Goal: Task Accomplishment & Management: Complete application form

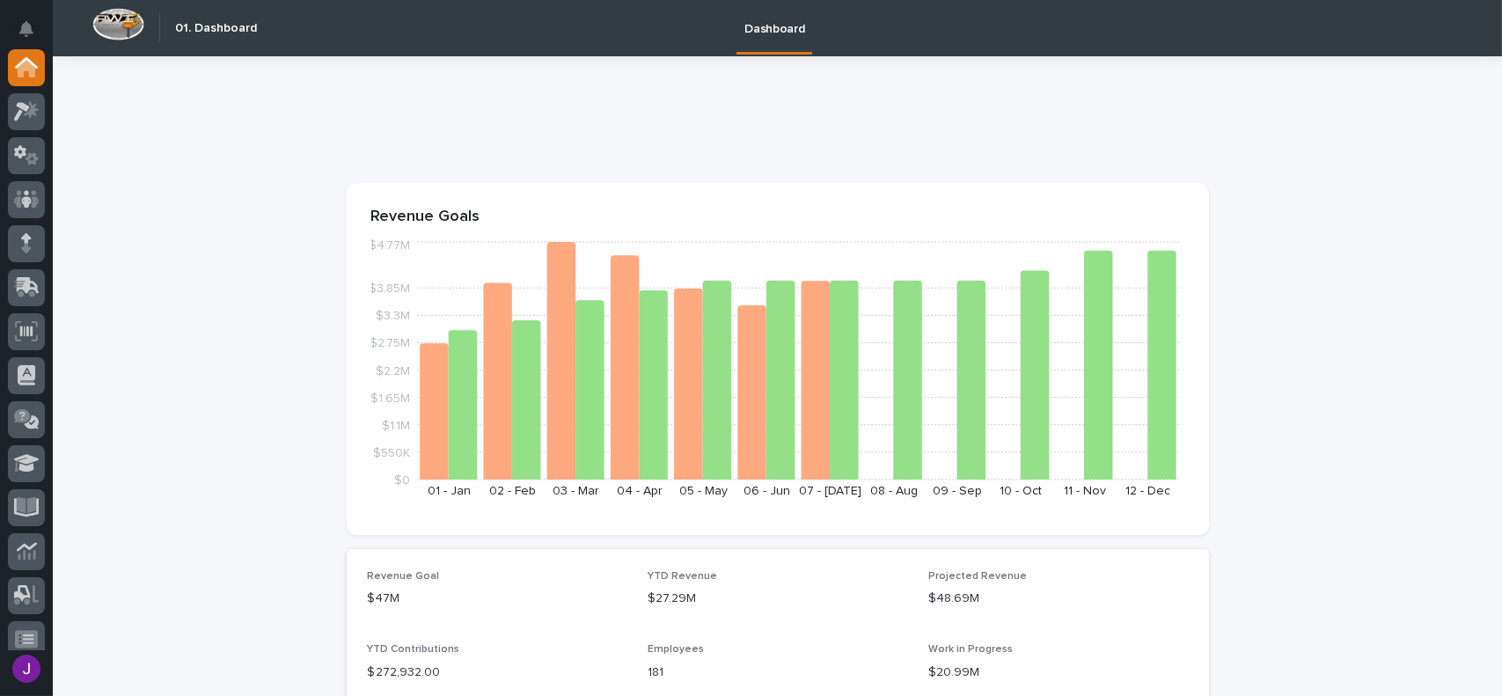
scroll to position [88, 0]
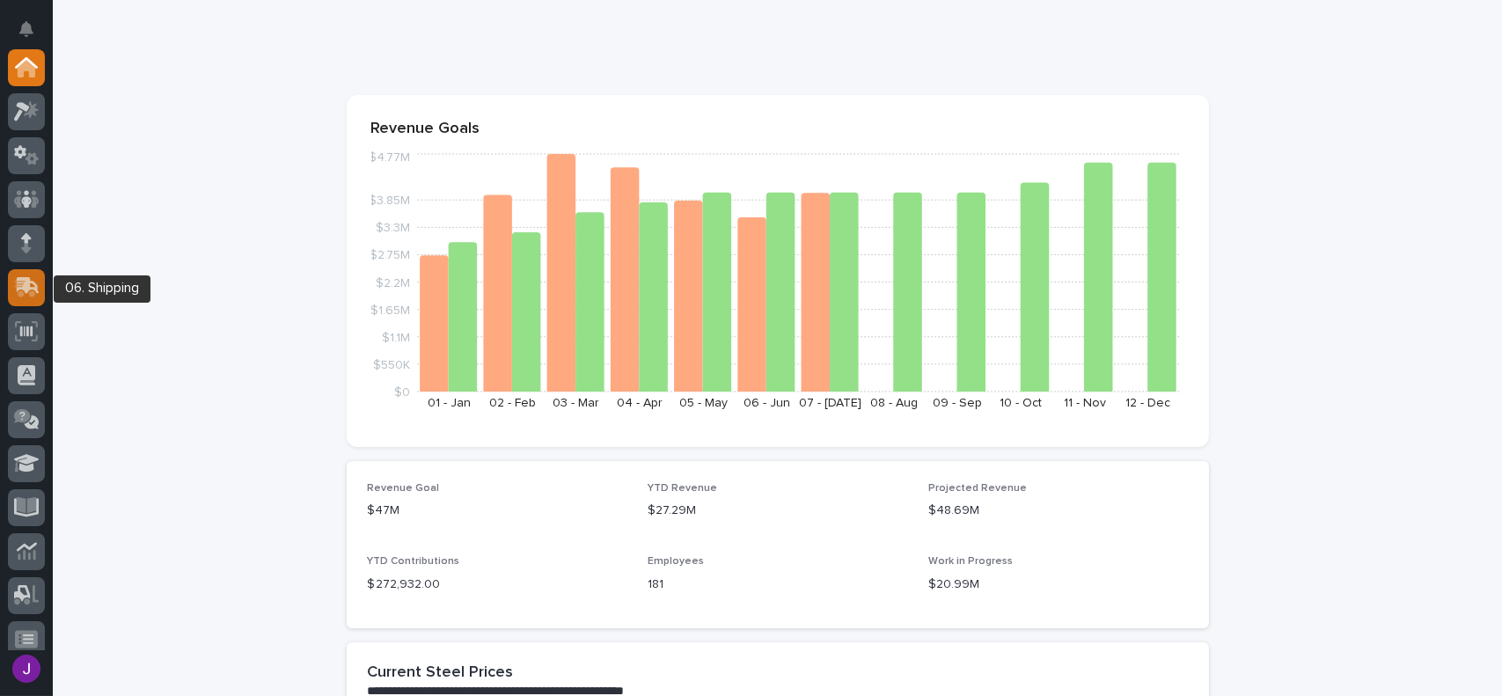
click at [26, 291] on icon at bounding box center [28, 285] width 23 height 17
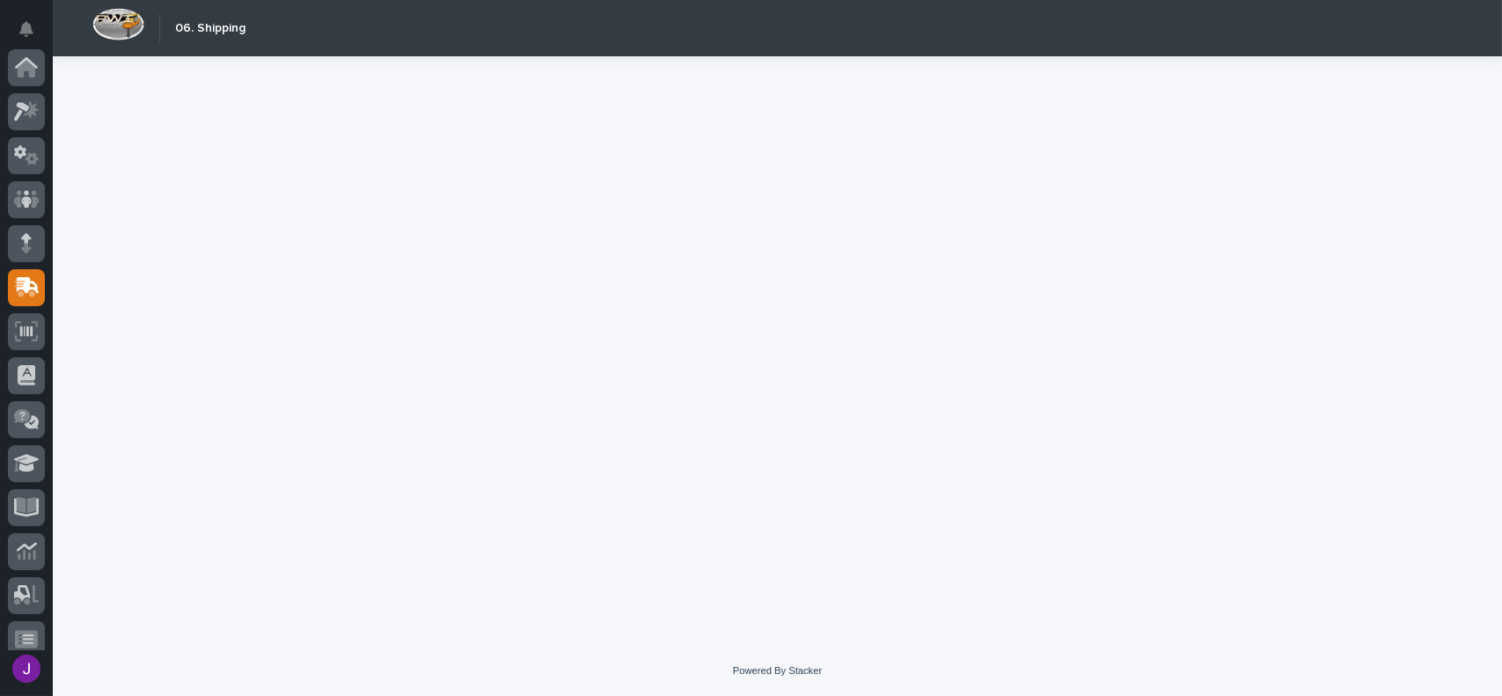
scroll to position [220, 0]
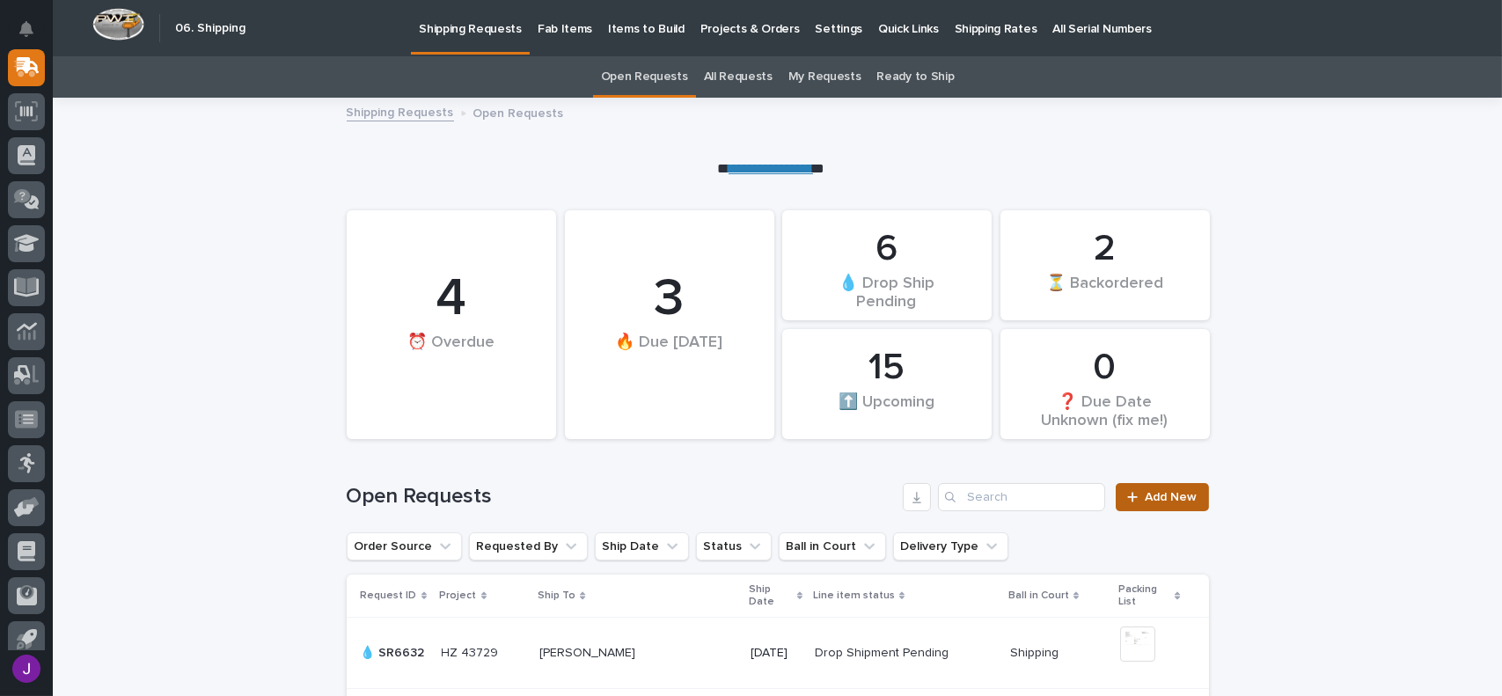
click at [1136, 496] on div at bounding box center [1136, 497] width 18 height 12
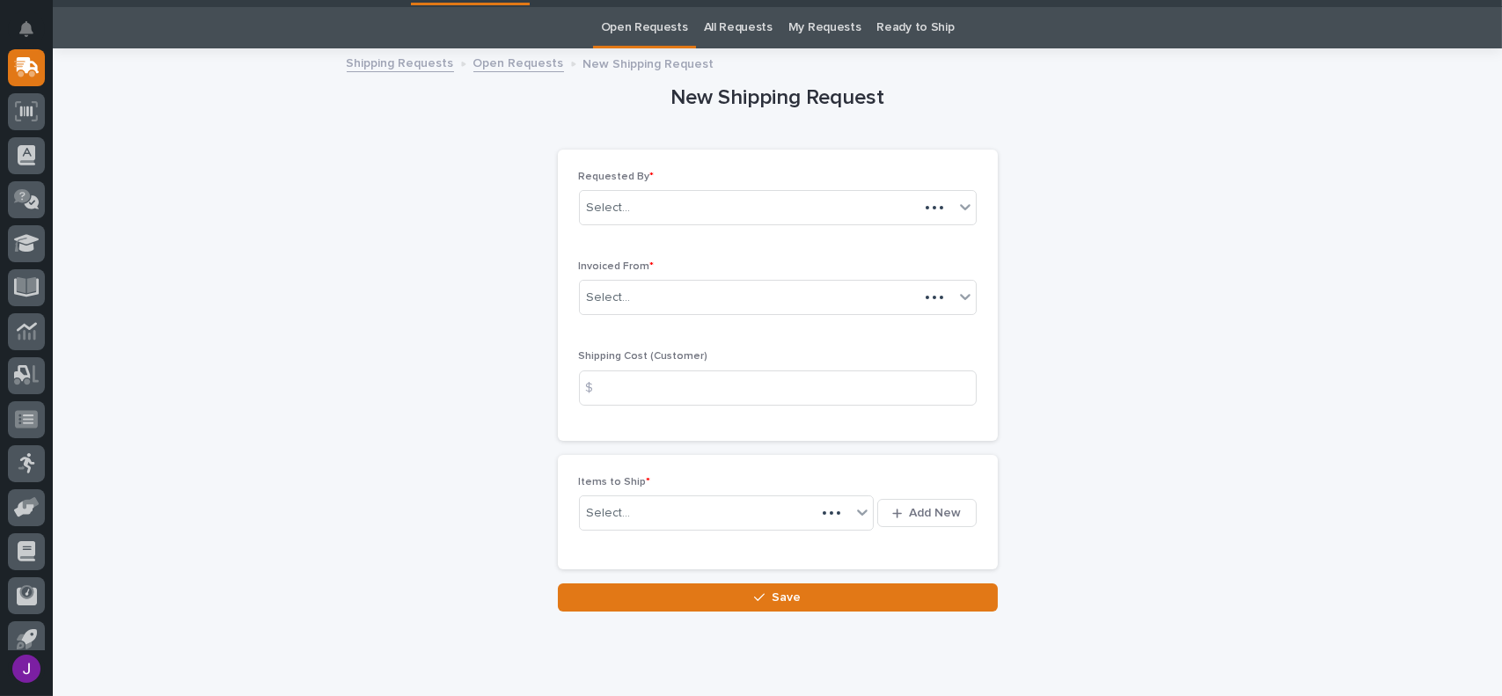
scroll to position [56, 0]
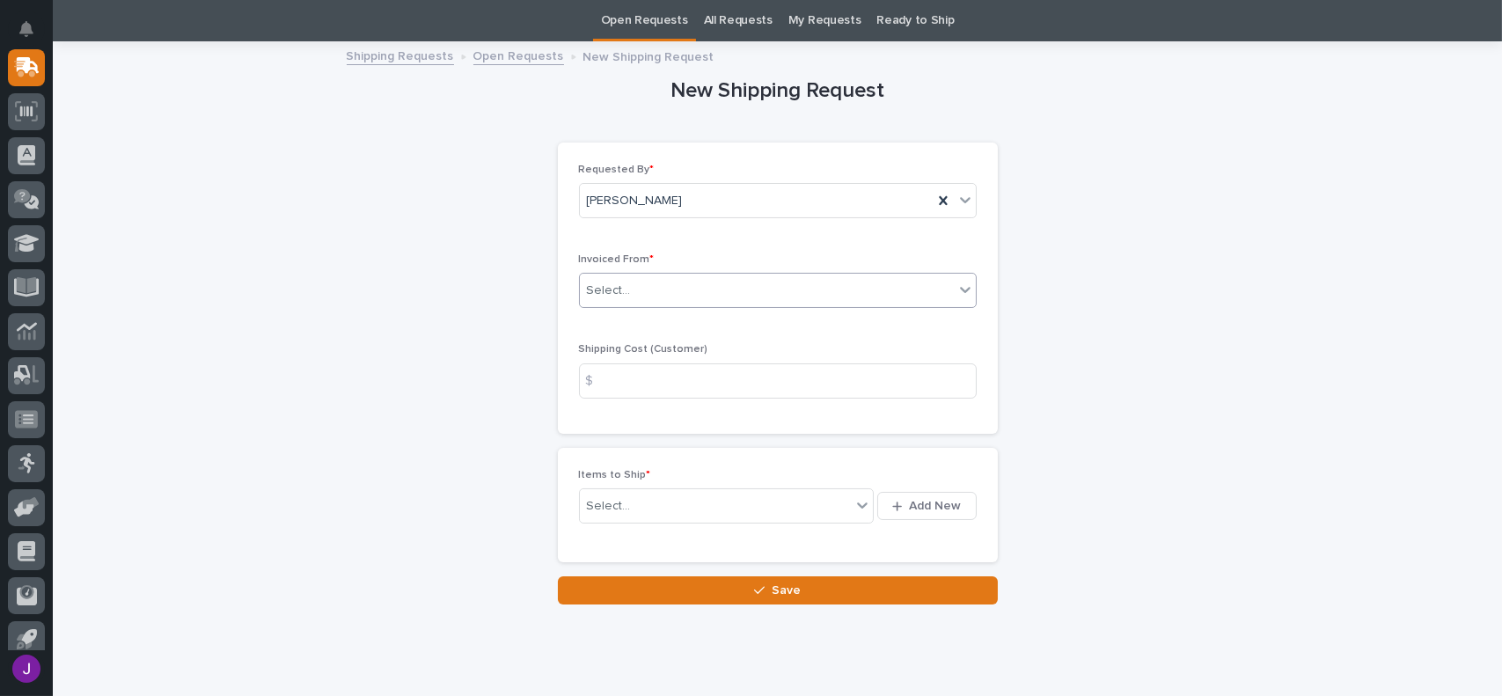
click at [654, 291] on div "Select..." at bounding box center [767, 290] width 374 height 29
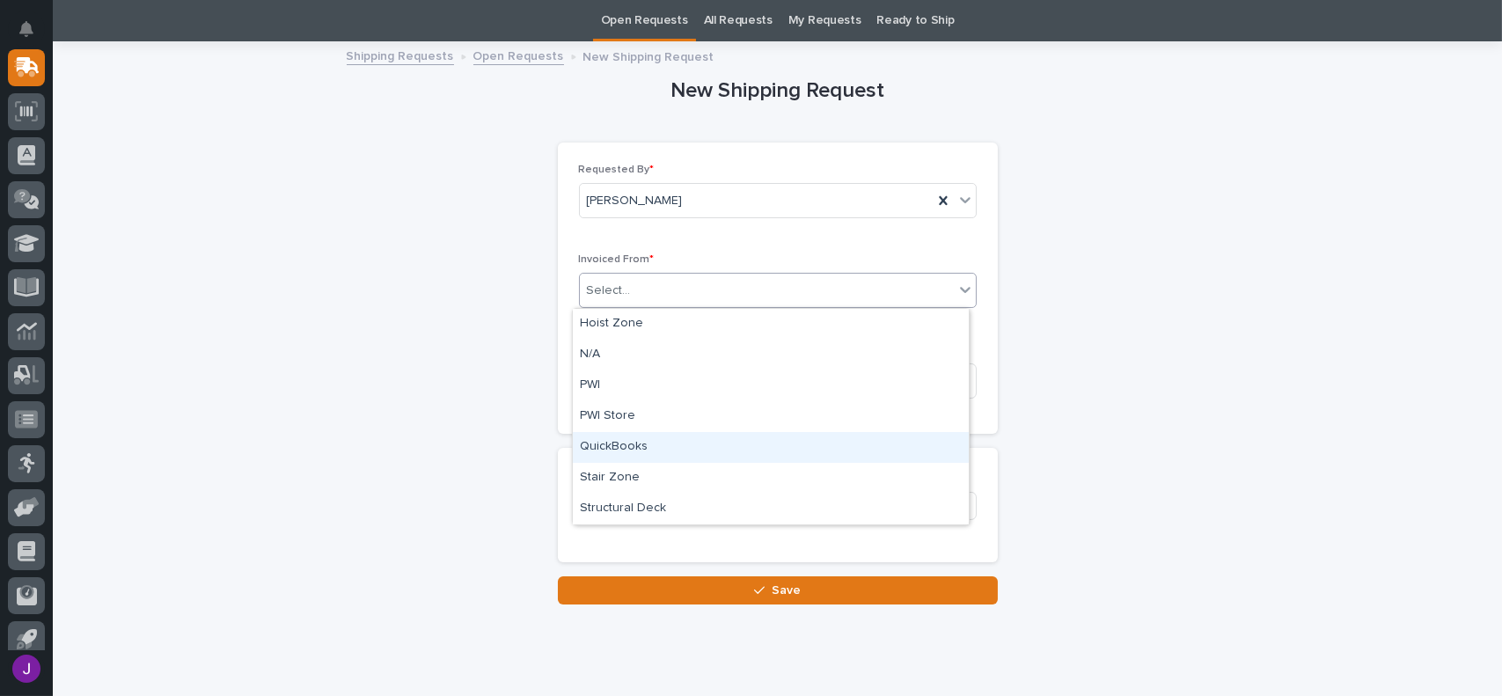
click at [614, 447] on div "QuickBooks" at bounding box center [771, 447] width 396 height 31
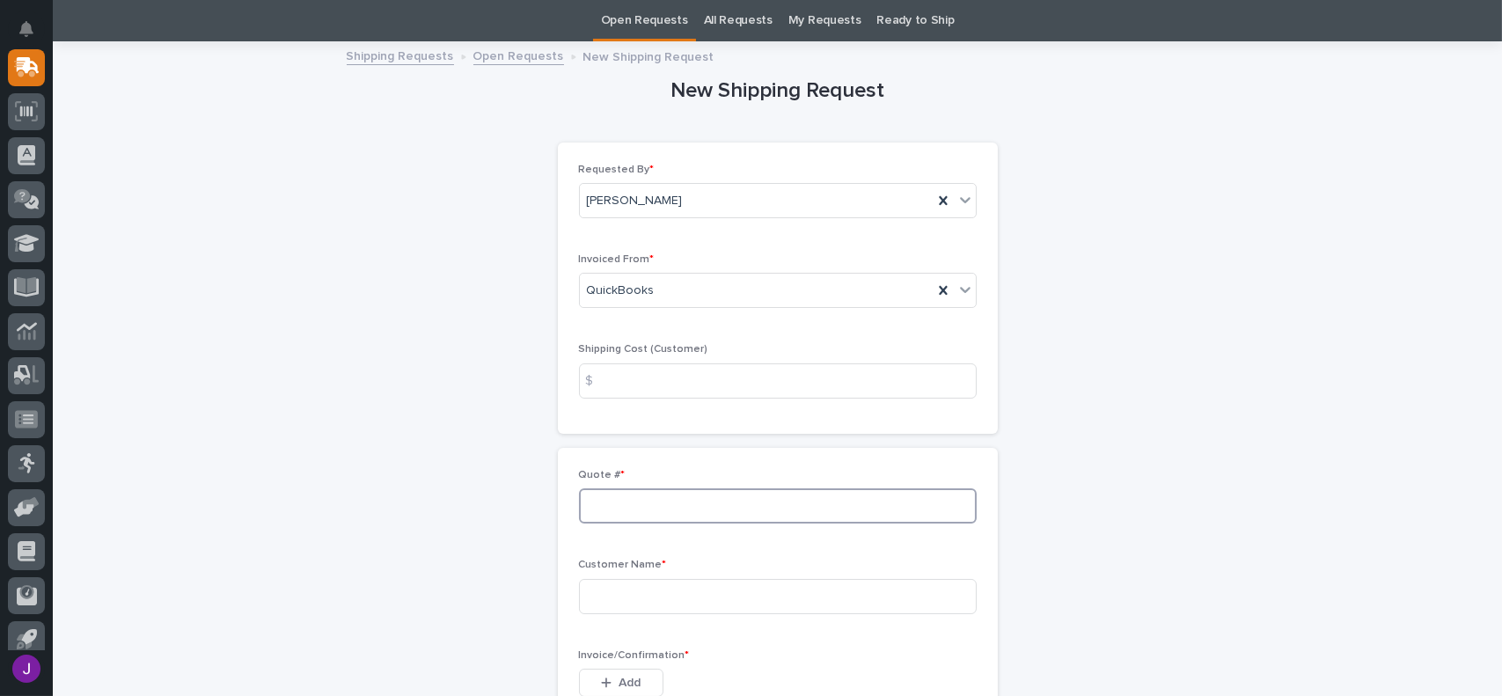
click at [610, 516] on input at bounding box center [778, 505] width 398 height 35
type input "136724"
click at [611, 594] on input at bounding box center [778, 596] width 398 height 35
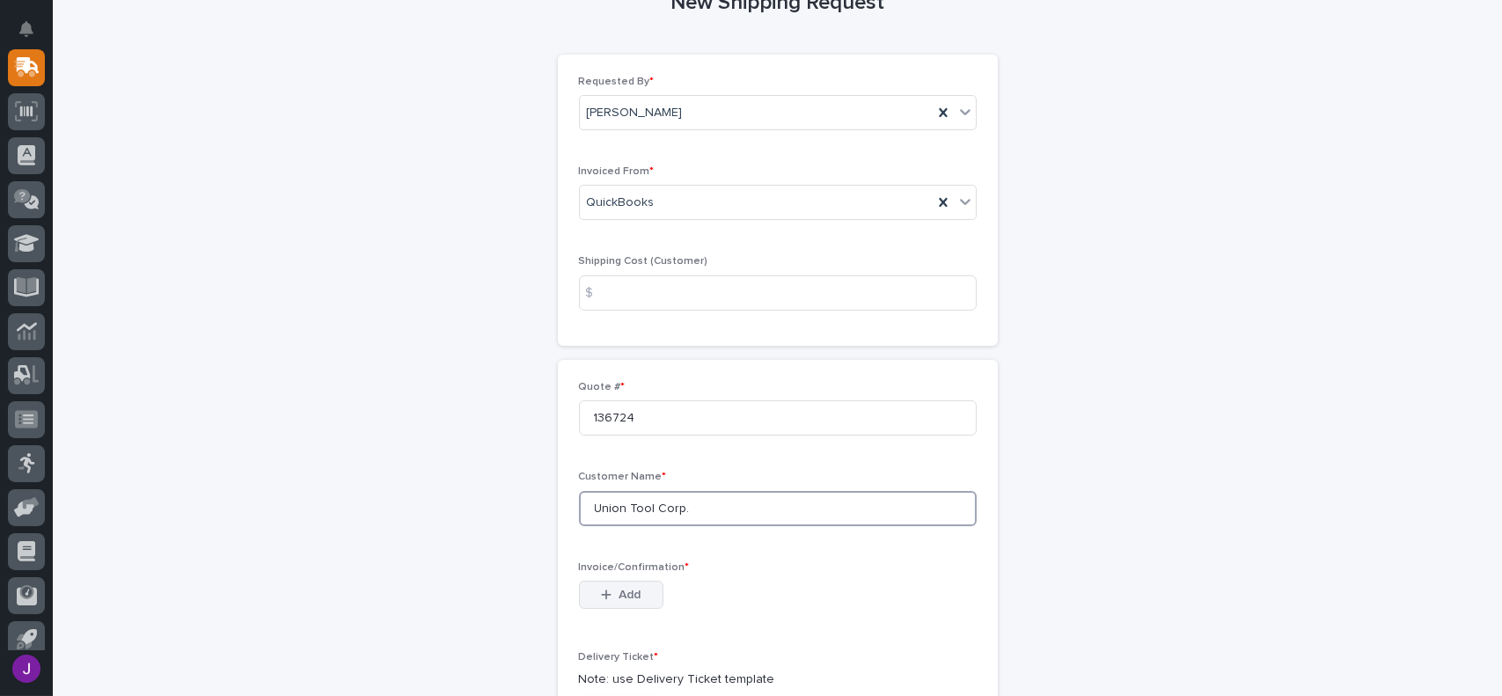
type input "Union Tool Corp."
click at [618, 589] on span "Add" at bounding box center [629, 595] width 22 height 16
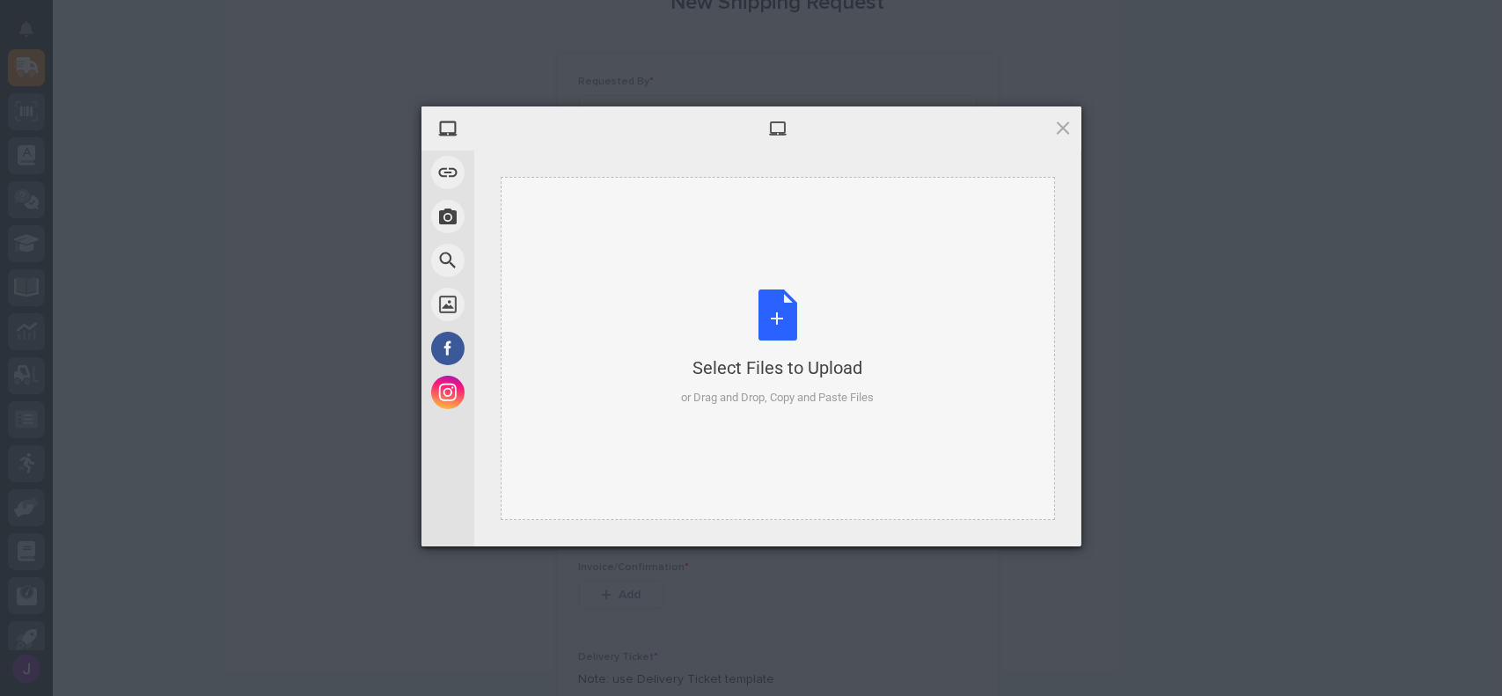
click at [767, 318] on div "Select Files to Upload or Drag and Drop, Copy and Paste Files" at bounding box center [777, 347] width 193 height 117
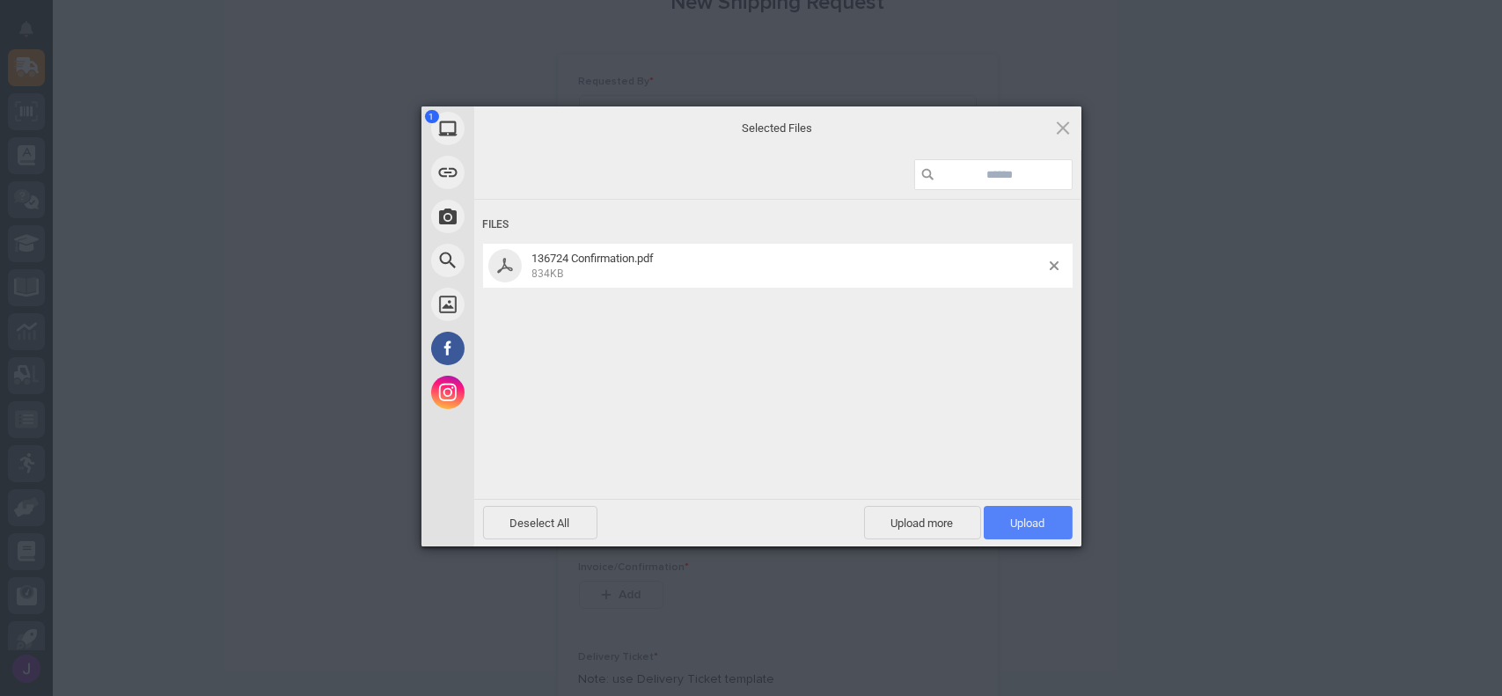
click at [1035, 514] on span "Upload 1" at bounding box center [1028, 522] width 89 height 33
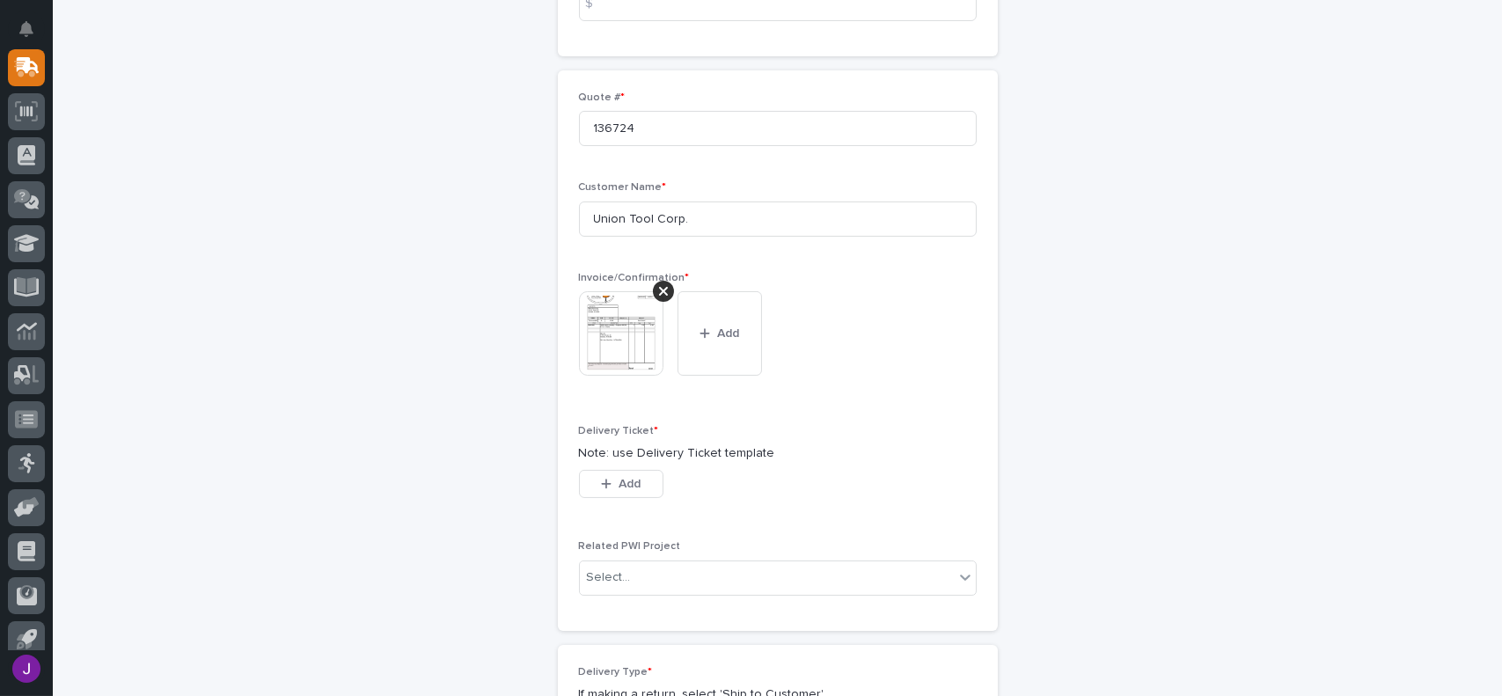
scroll to position [440, 0]
click at [625, 477] on span "Add" at bounding box center [629, 478] width 22 height 16
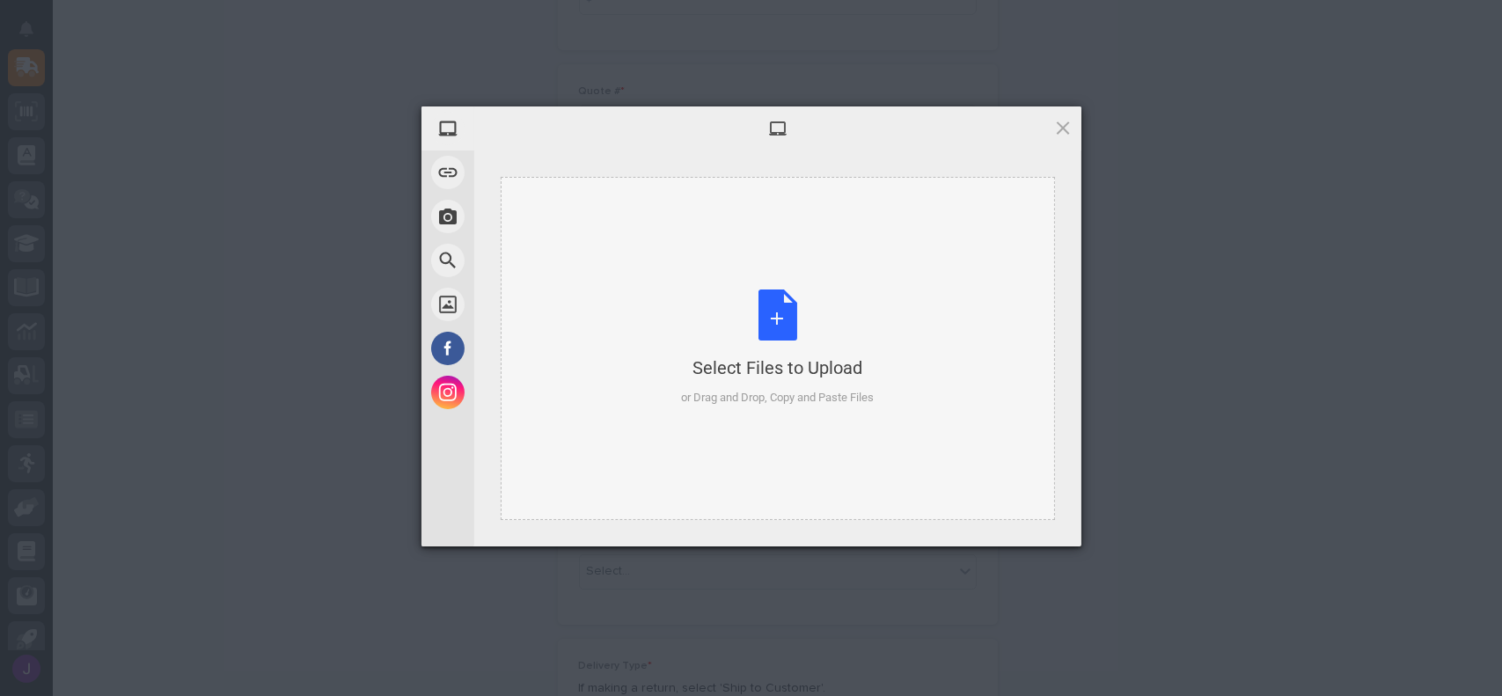
click at [796, 305] on div "Select Files to Upload or Drag and Drop, Copy and Paste Files" at bounding box center [777, 347] width 193 height 117
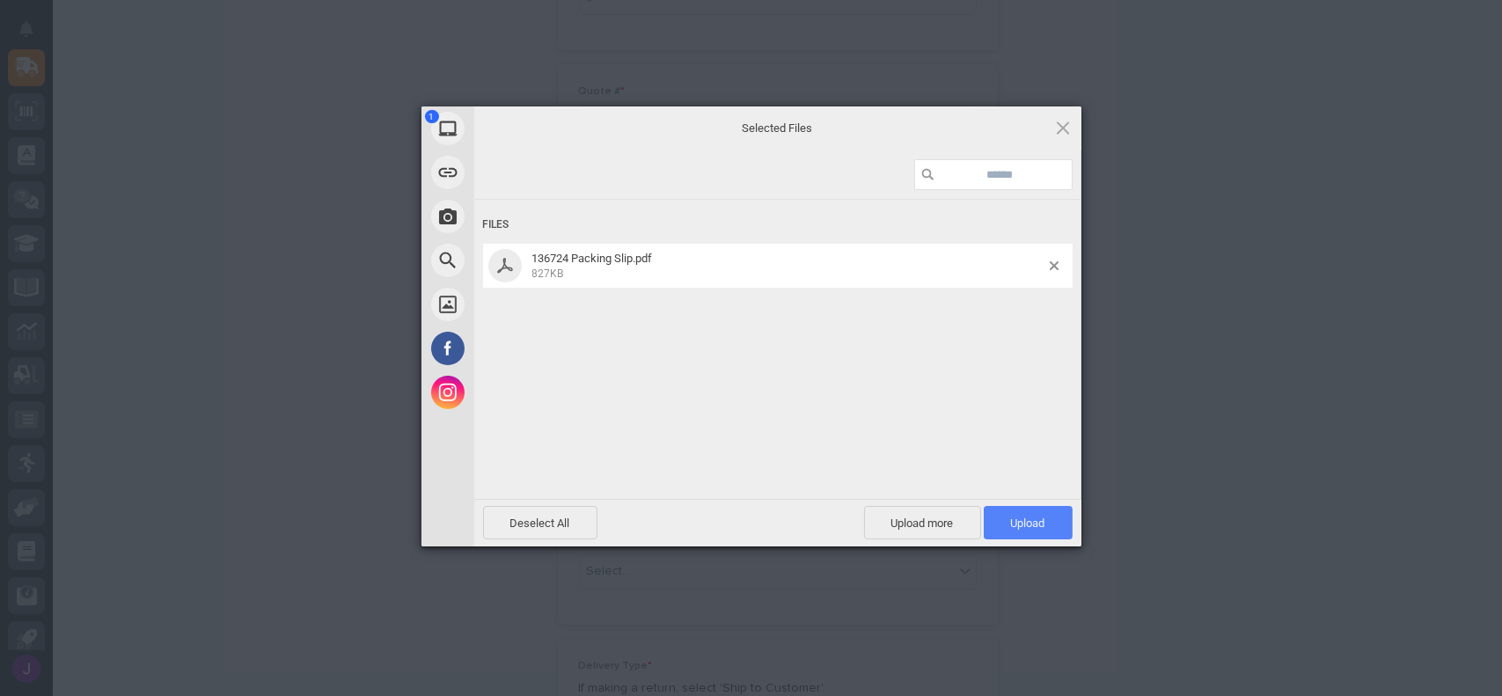
click at [1016, 517] on span "Upload 1" at bounding box center [1028, 522] width 34 height 13
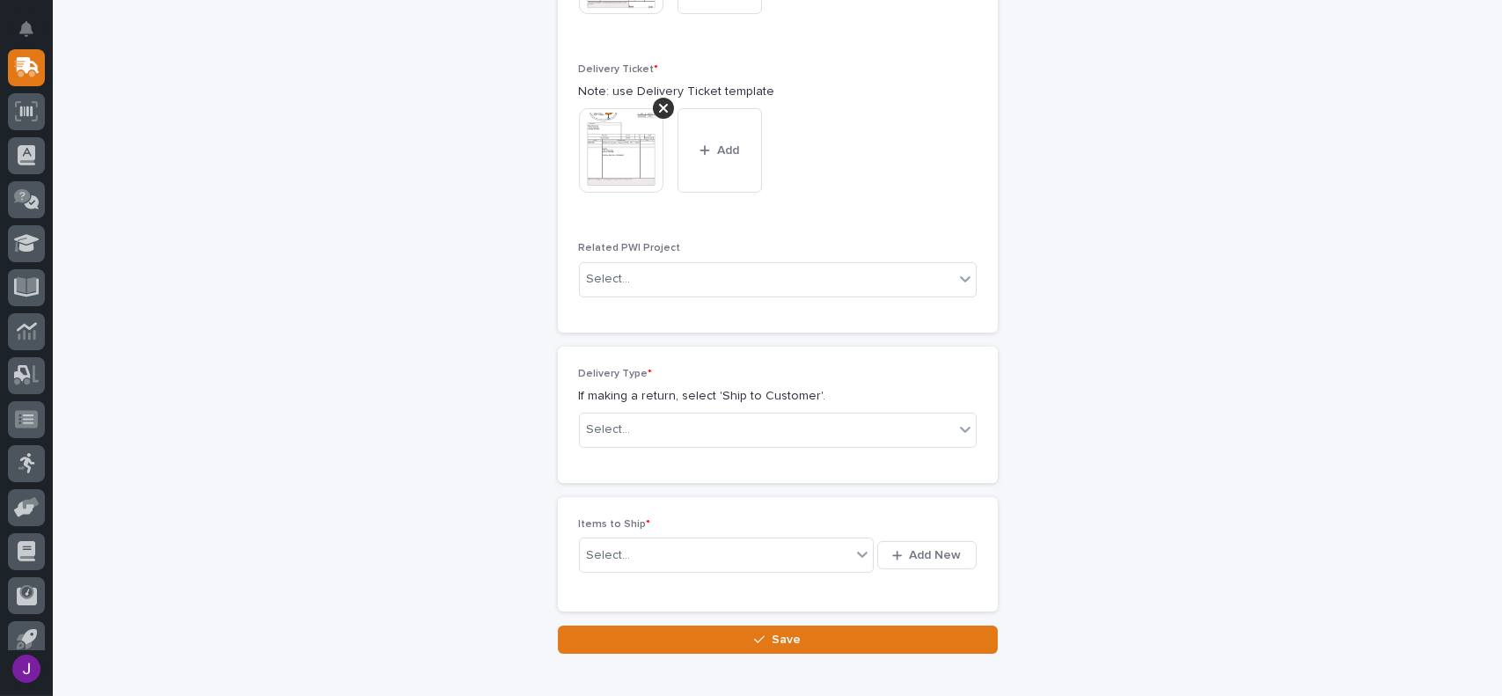
scroll to position [823, 0]
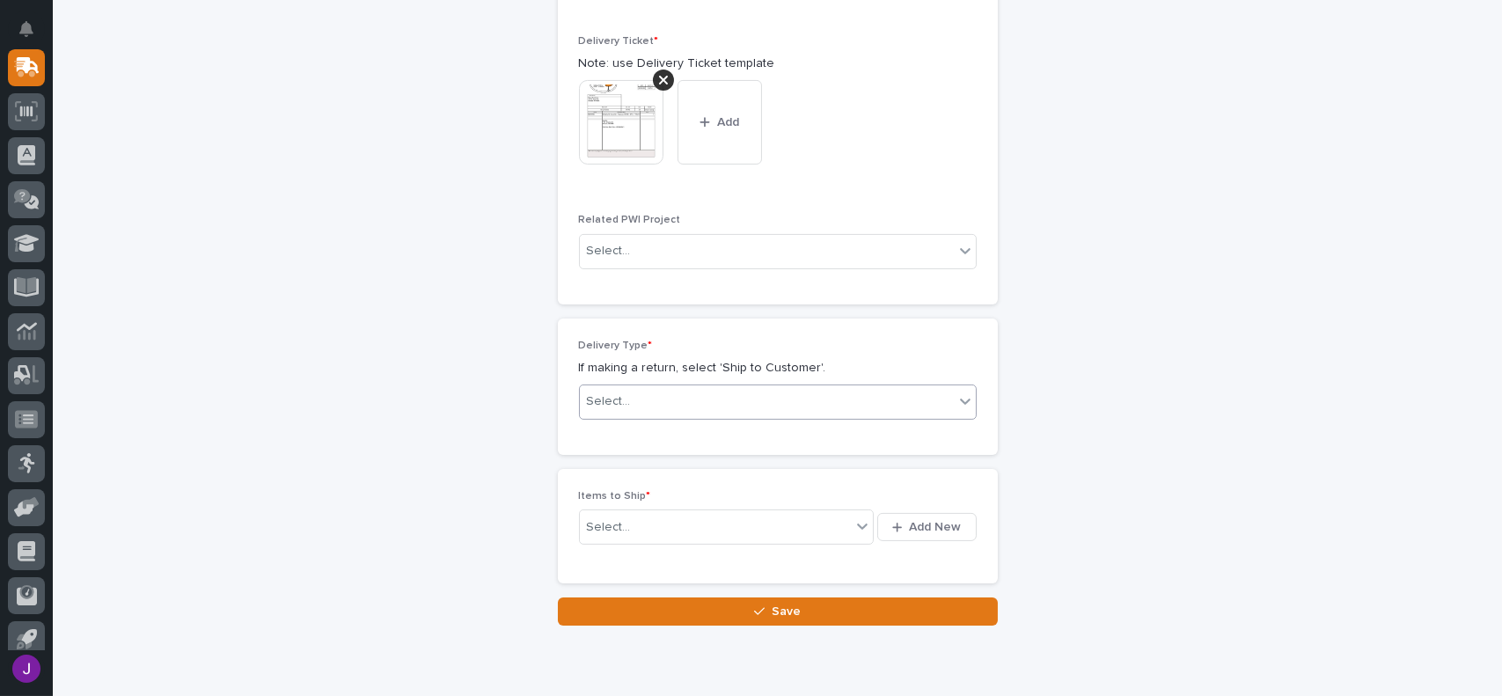
click at [605, 397] on div "Select..." at bounding box center [609, 401] width 44 height 18
click at [622, 435] on div "Ship to Customer" at bounding box center [771, 435] width 396 height 31
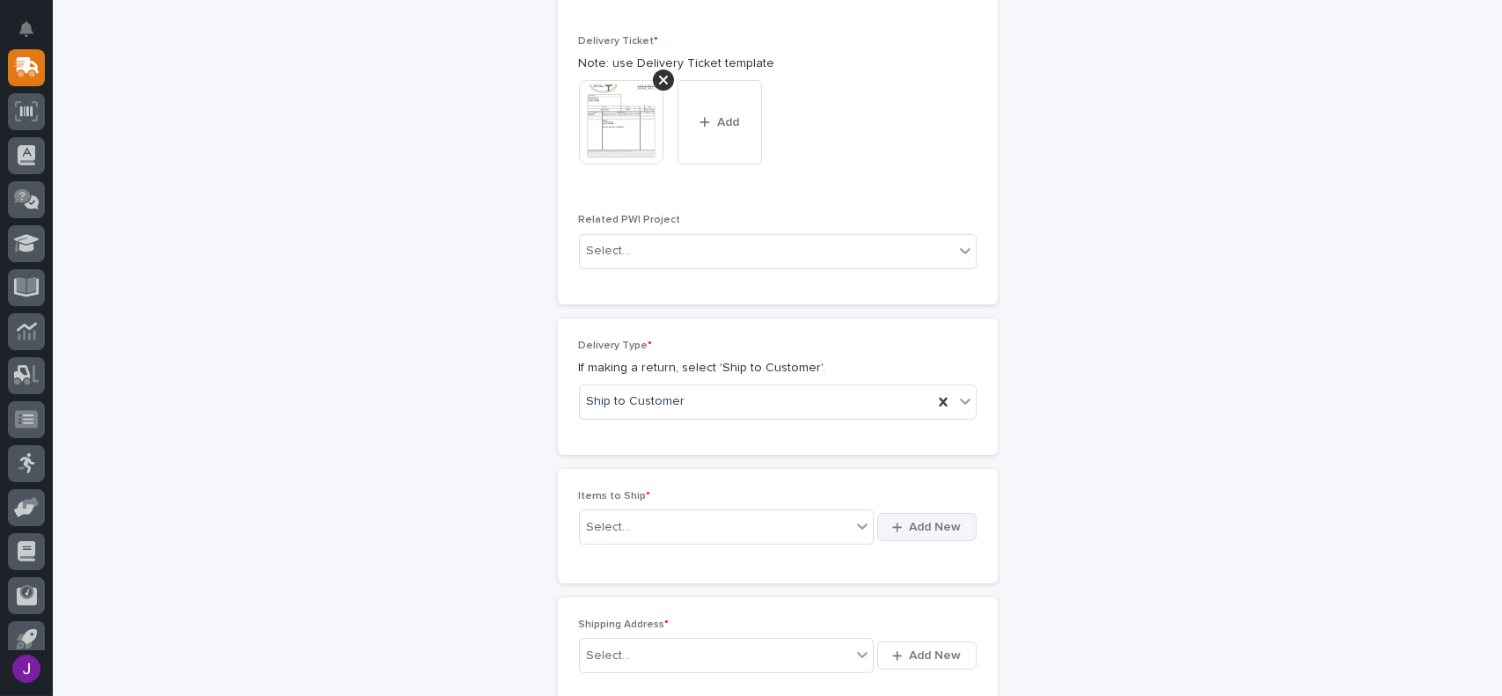
click at [884, 524] on button "Add New" at bounding box center [926, 527] width 99 height 28
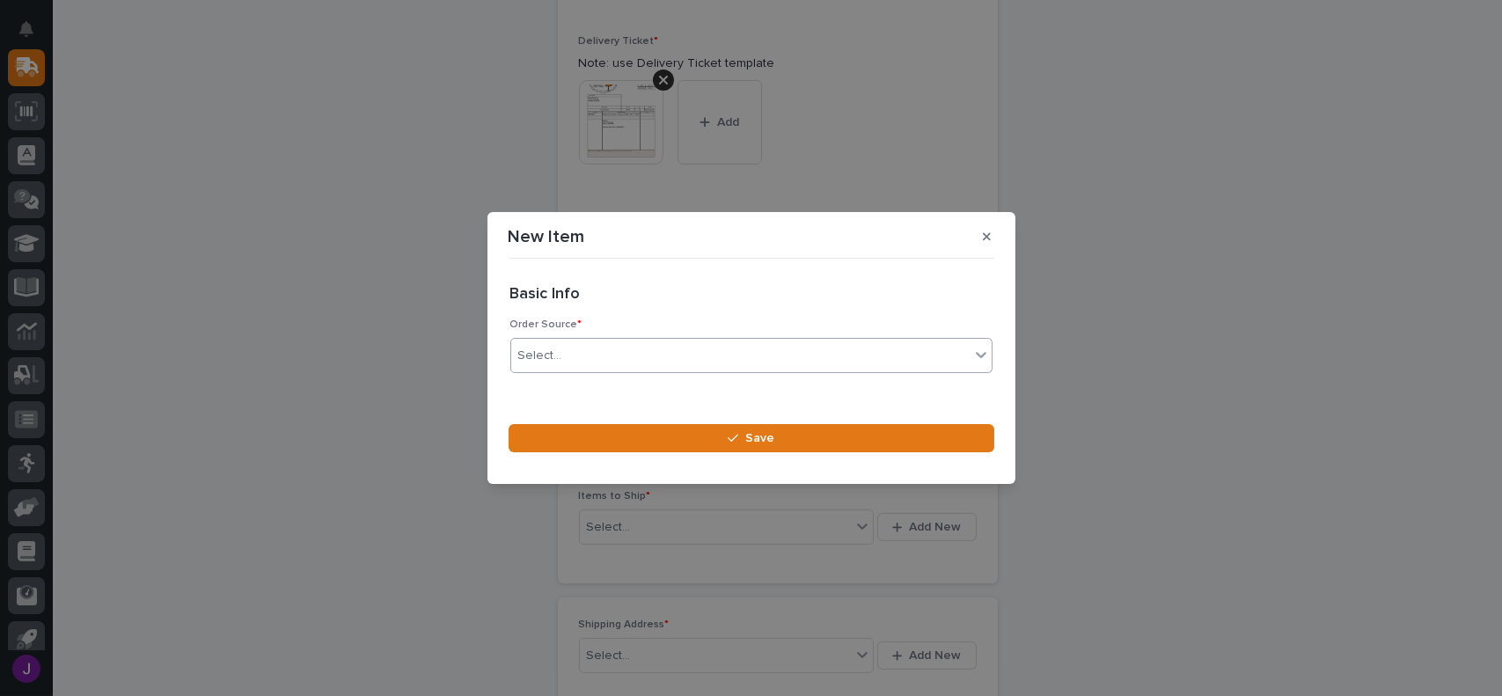
click at [564, 358] on div "Select..." at bounding box center [740, 355] width 458 height 29
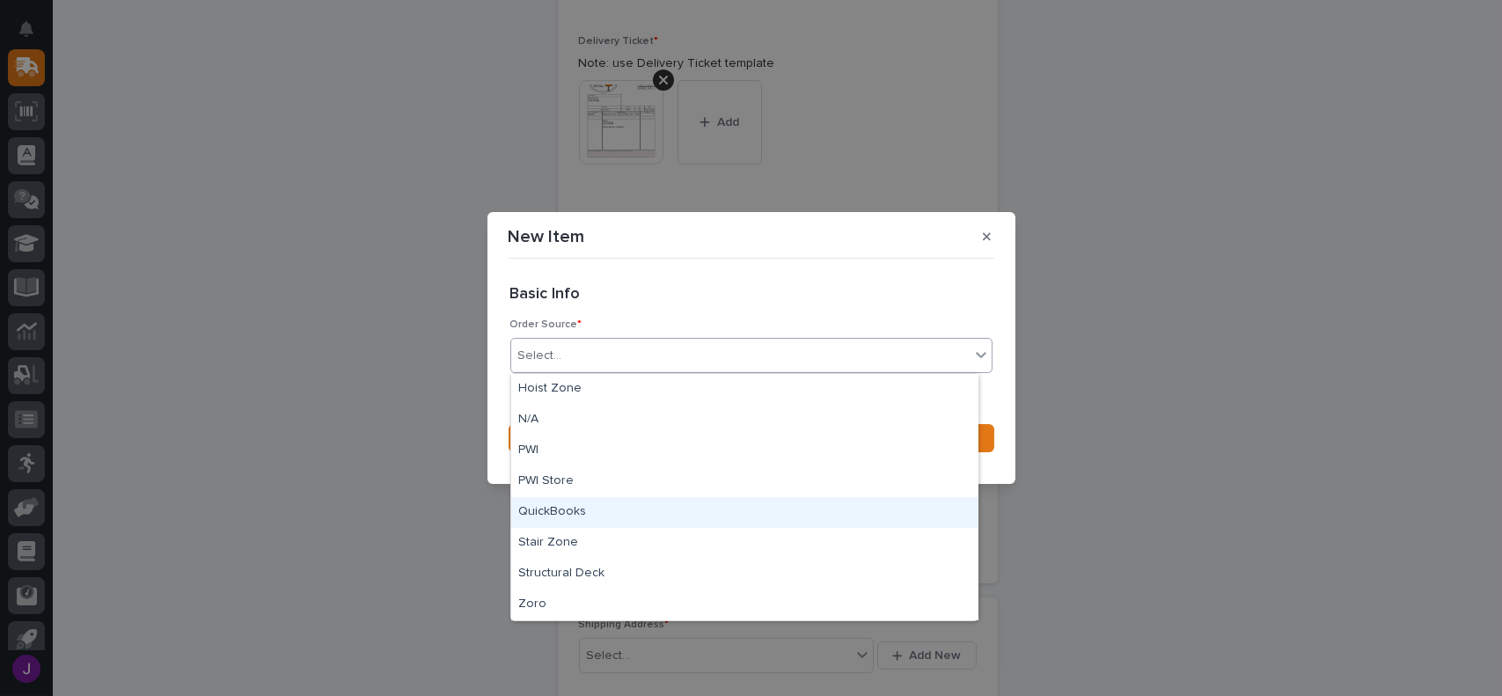
click at [562, 508] on div "QuickBooks" at bounding box center [744, 512] width 467 height 31
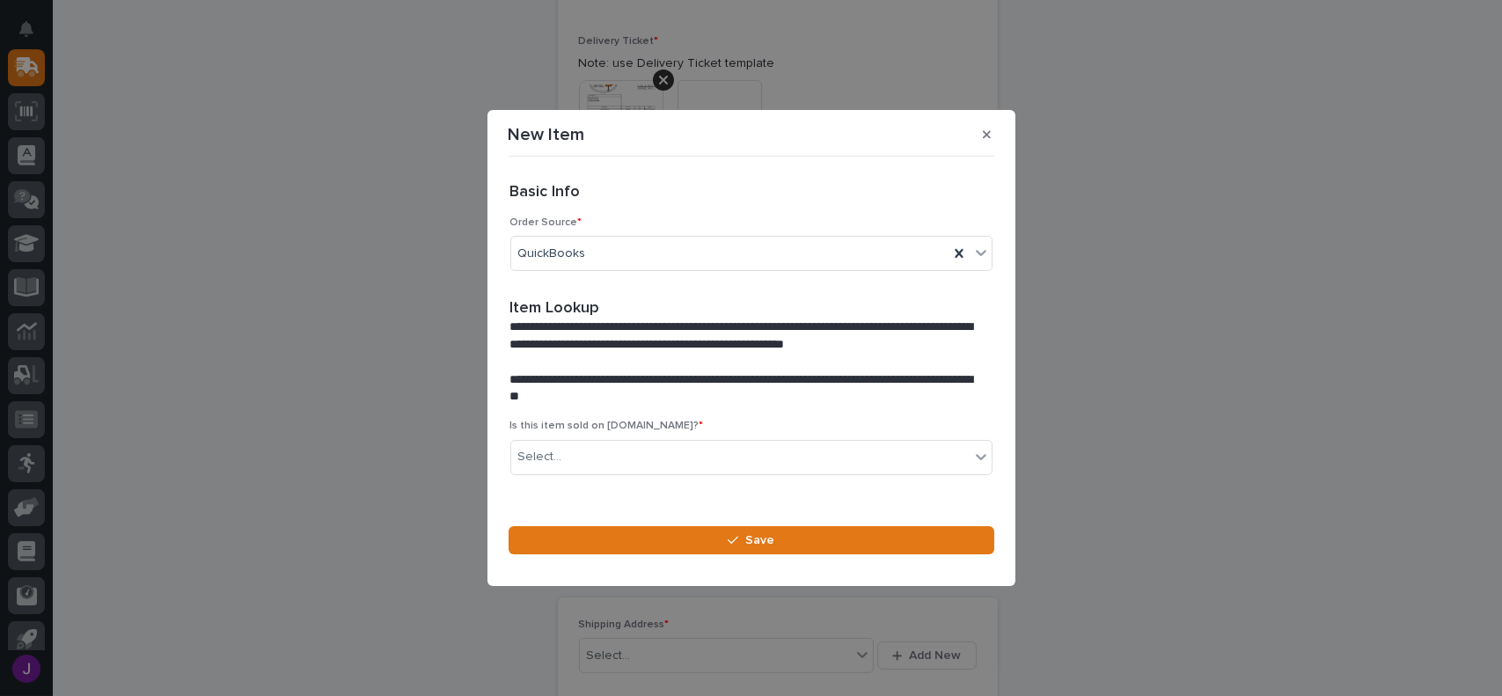
click at [588, 478] on div "Is this item sold on [DOMAIN_NAME]? * Select..." at bounding box center [751, 454] width 482 height 69
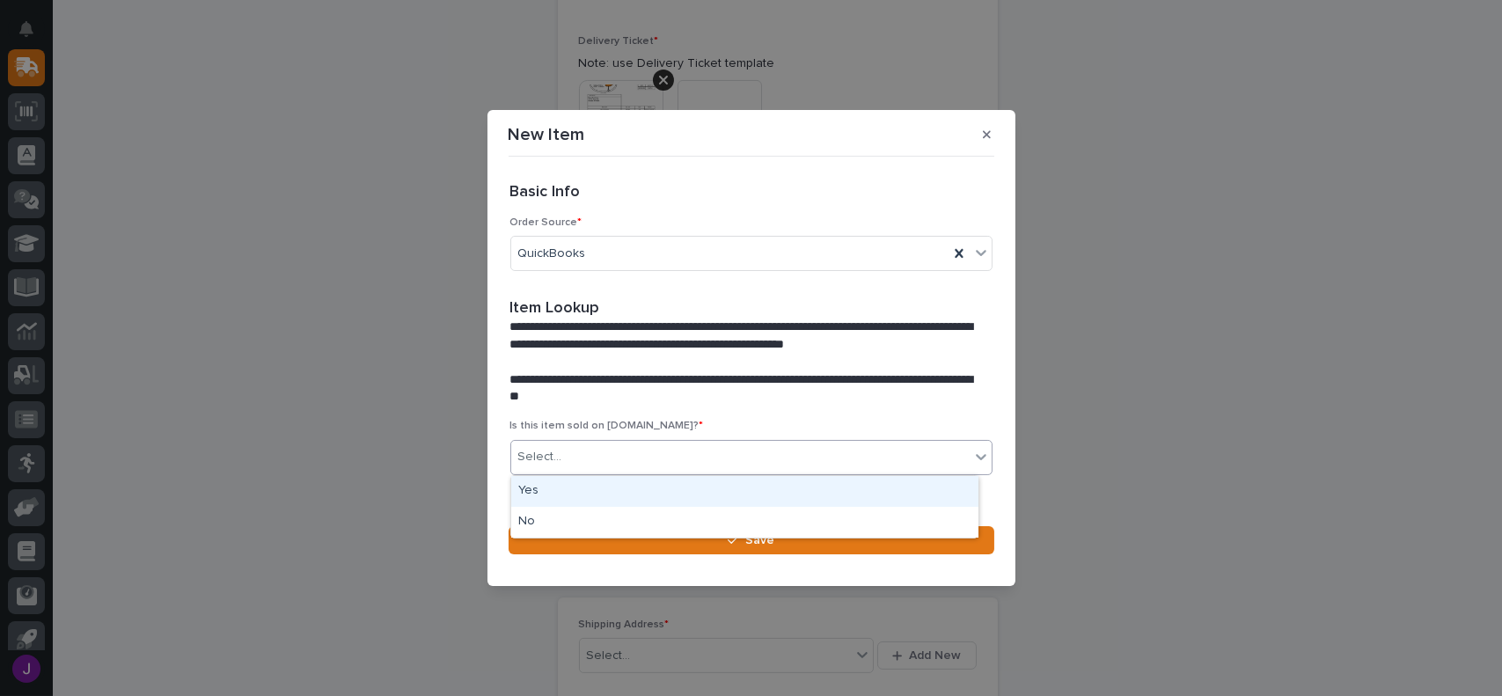
click at [590, 467] on div "Select..." at bounding box center [740, 457] width 458 height 29
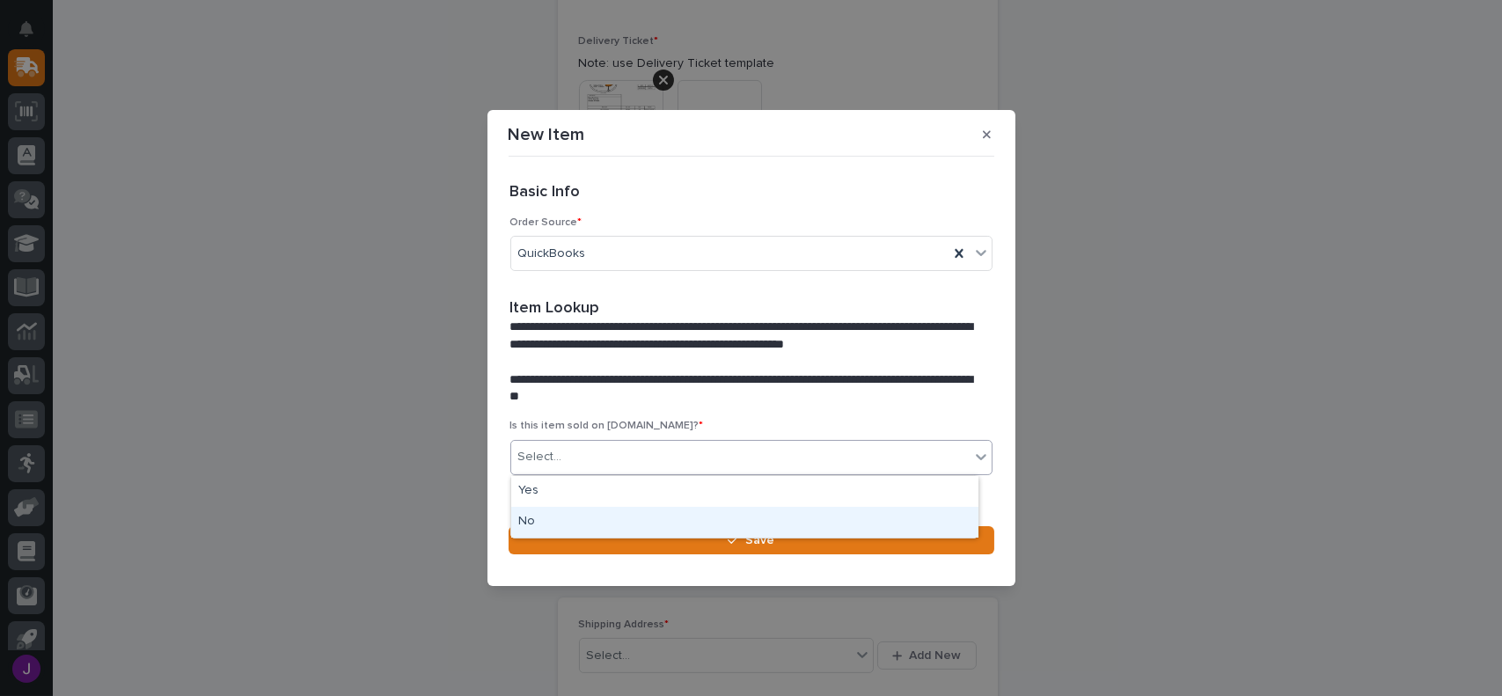
click at [572, 516] on div "No" at bounding box center [744, 522] width 467 height 31
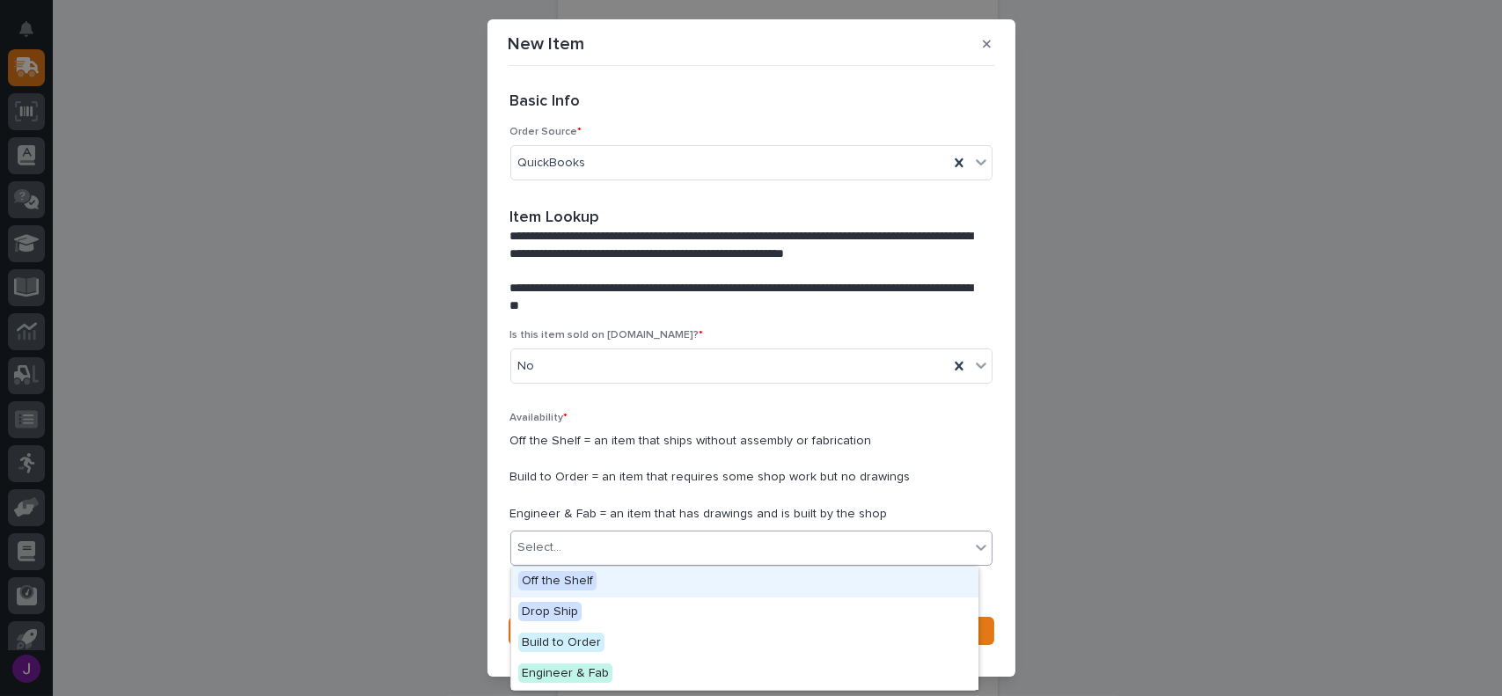
click at [584, 548] on div "Select..." at bounding box center [740, 547] width 458 height 29
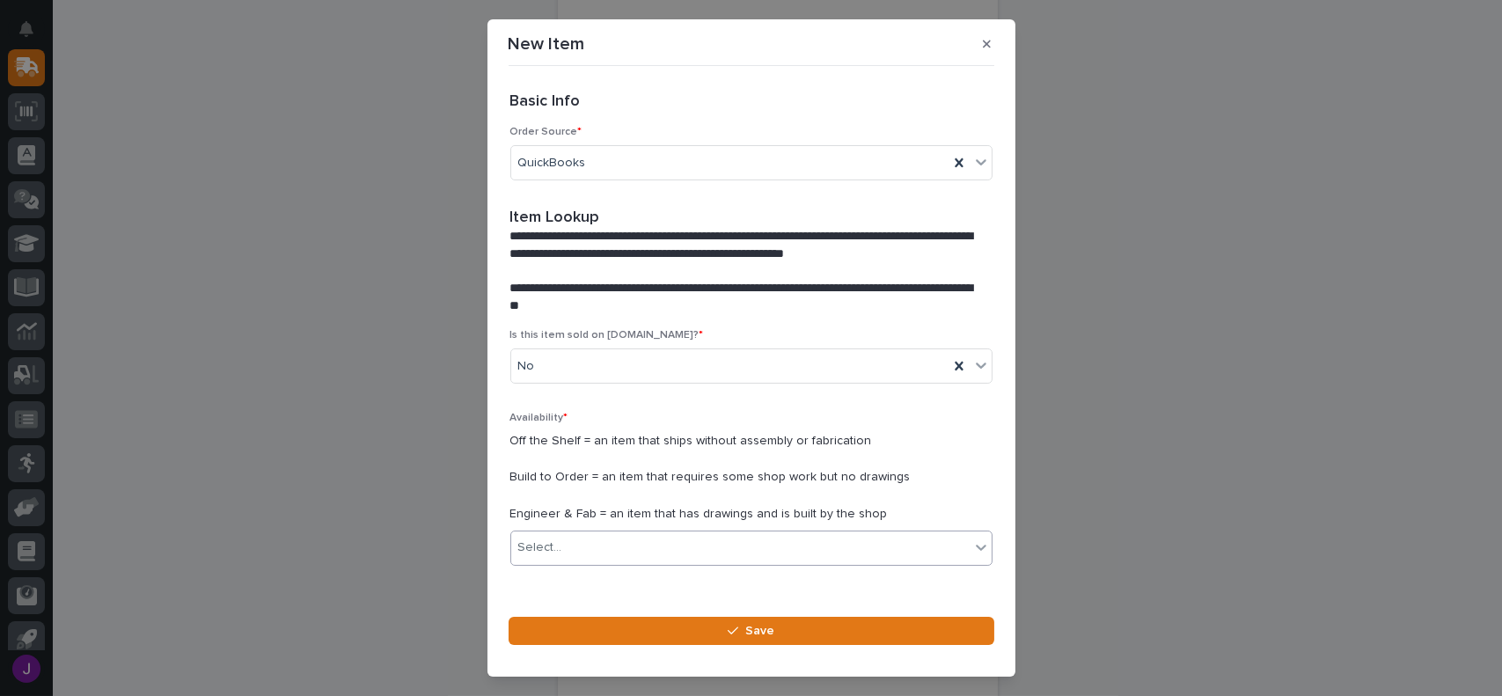
click at [698, 565] on div "Select..." at bounding box center [751, 547] width 482 height 35
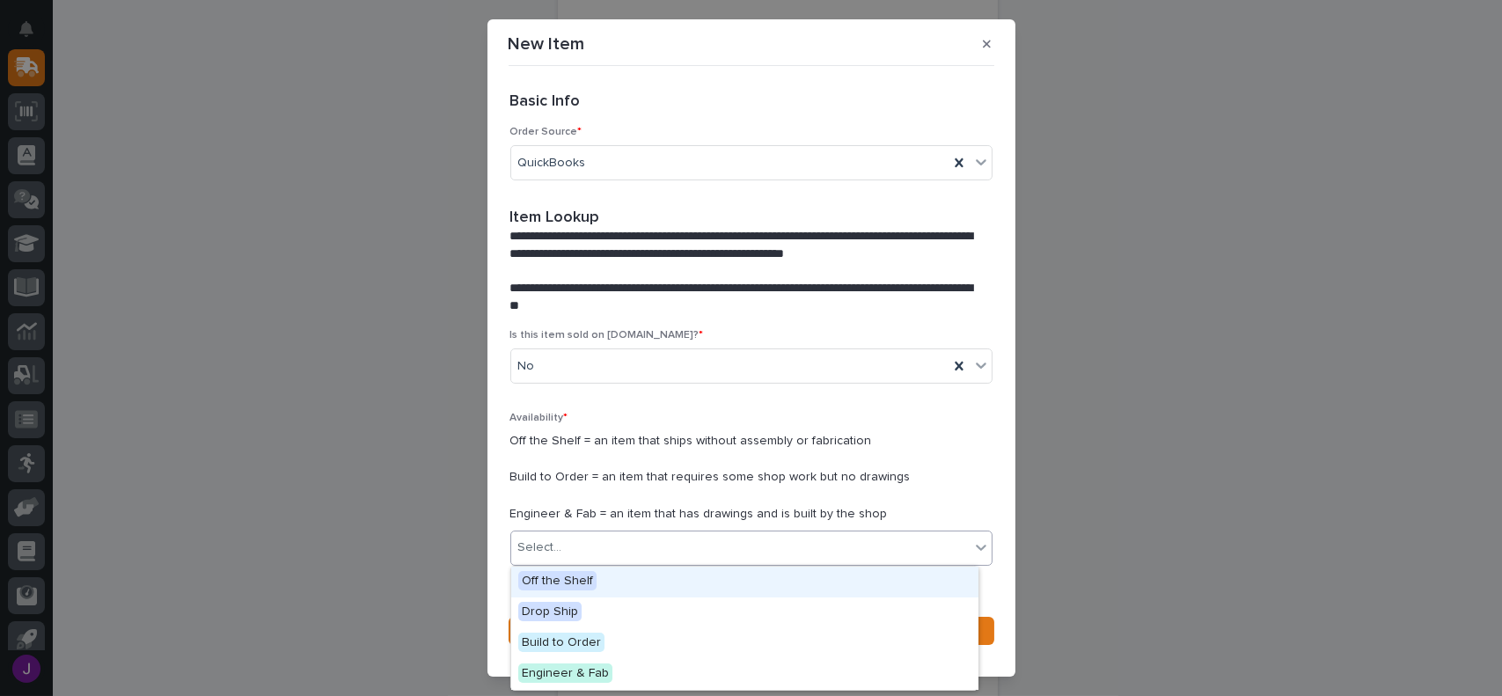
click at [596, 576] on div "Off the Shelf" at bounding box center [744, 582] width 467 height 31
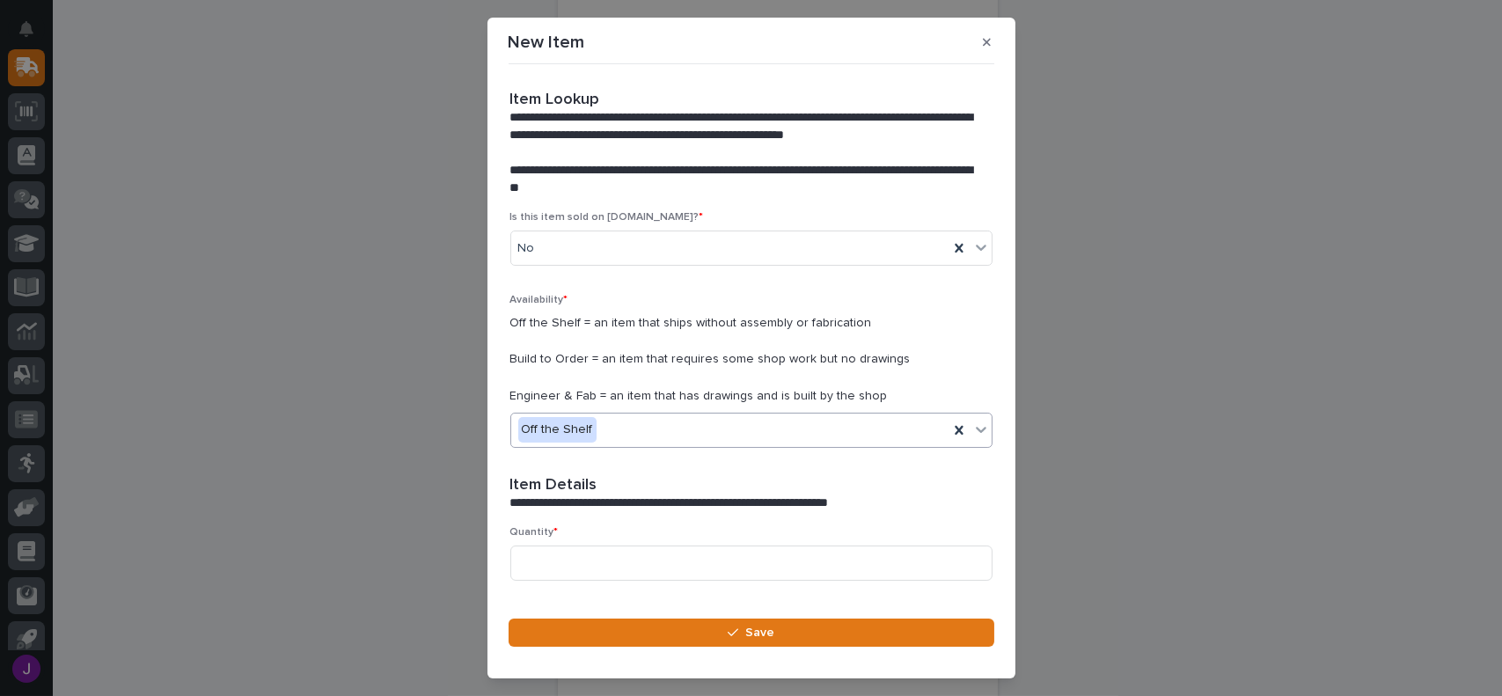
scroll to position [176, 0]
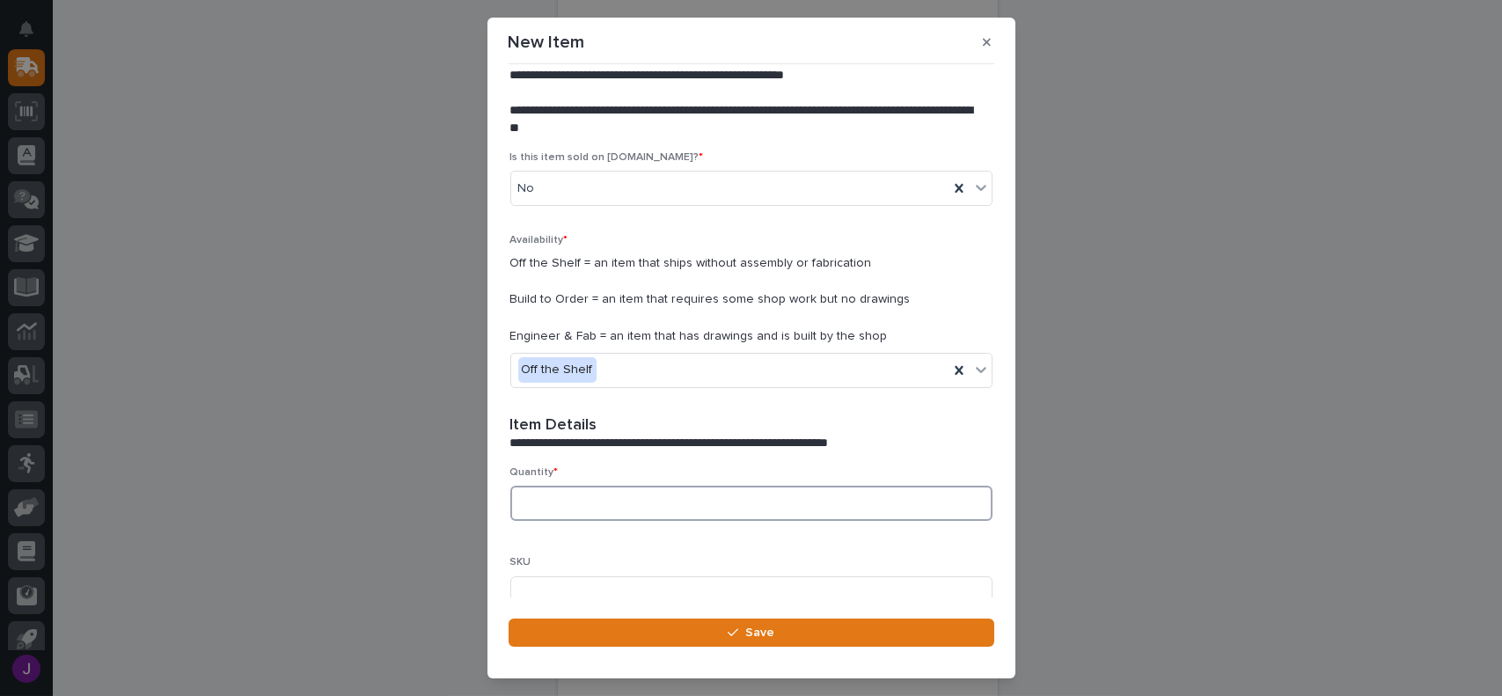
click at [574, 491] on input at bounding box center [751, 503] width 482 height 35
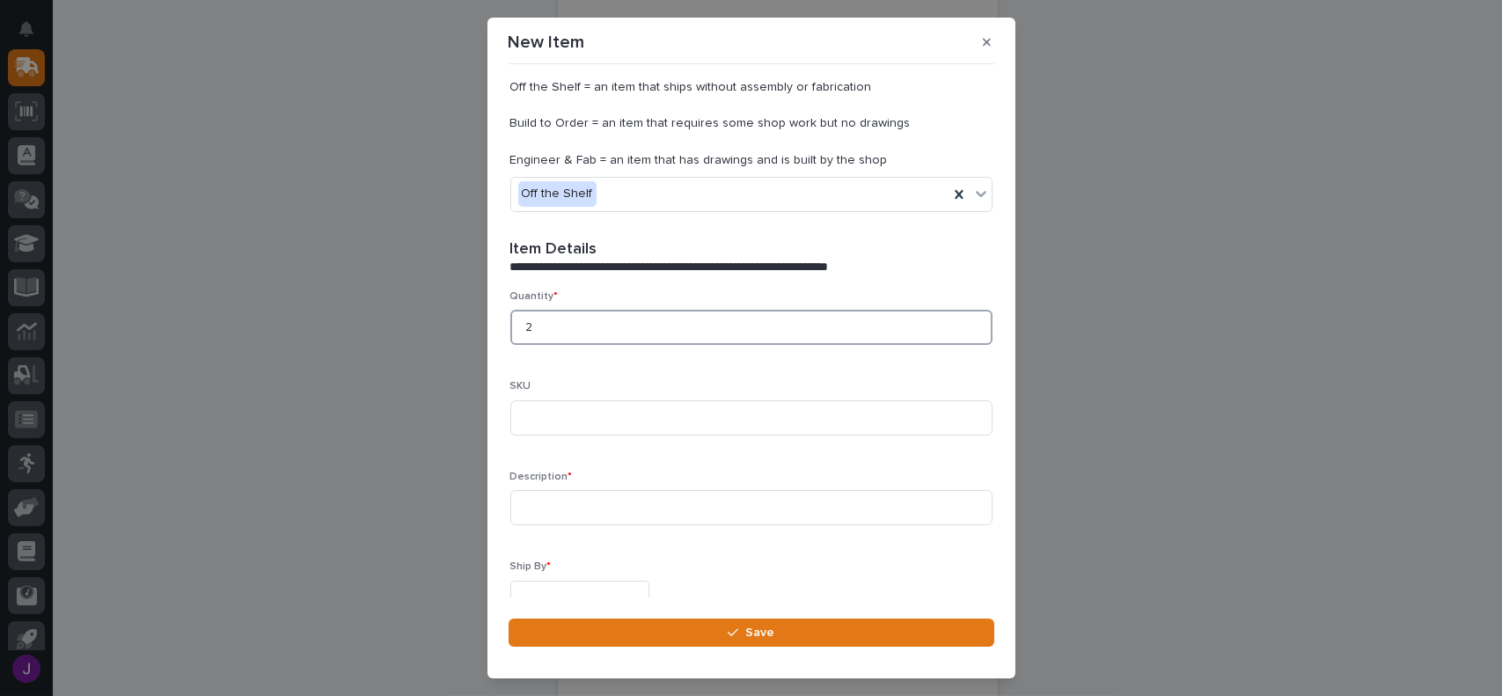
scroll to position [440, 0]
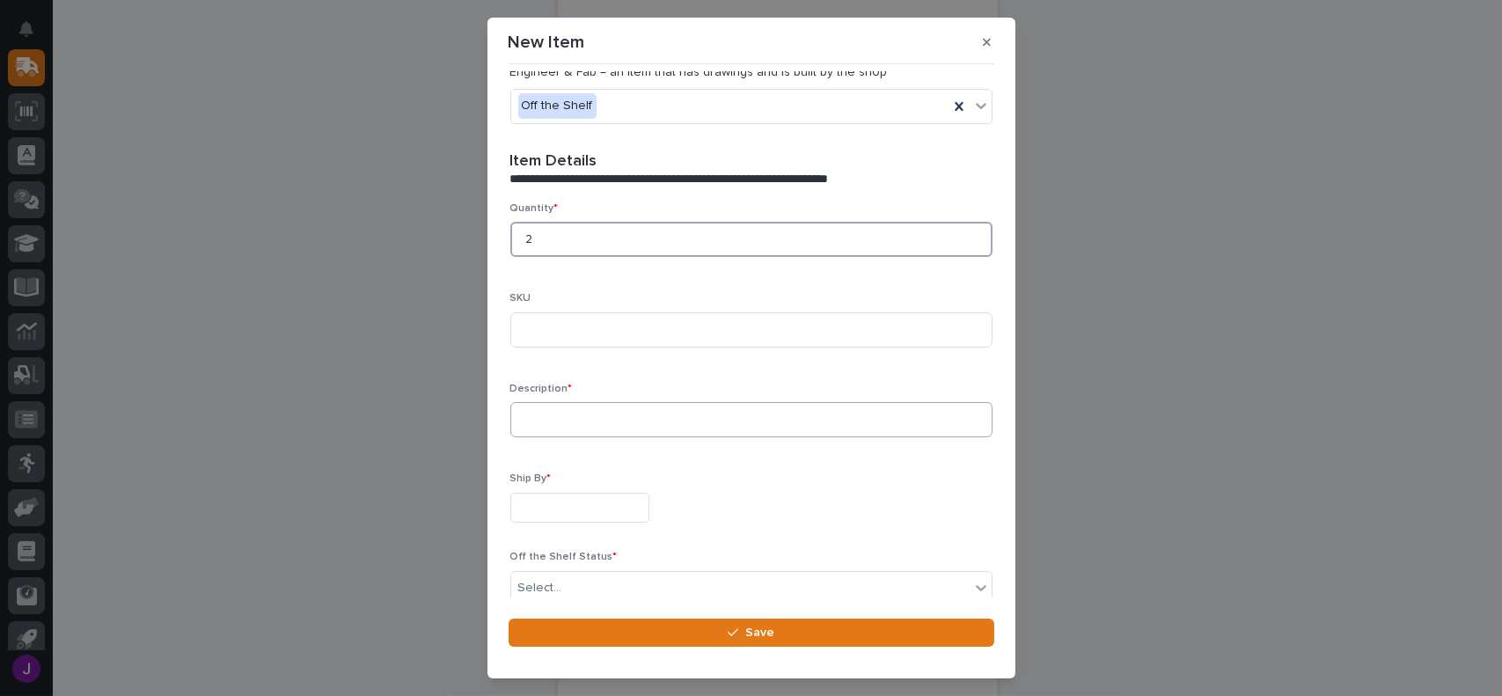
type input "2"
click at [584, 428] on input at bounding box center [751, 419] width 482 height 35
type input "Safety Latch"
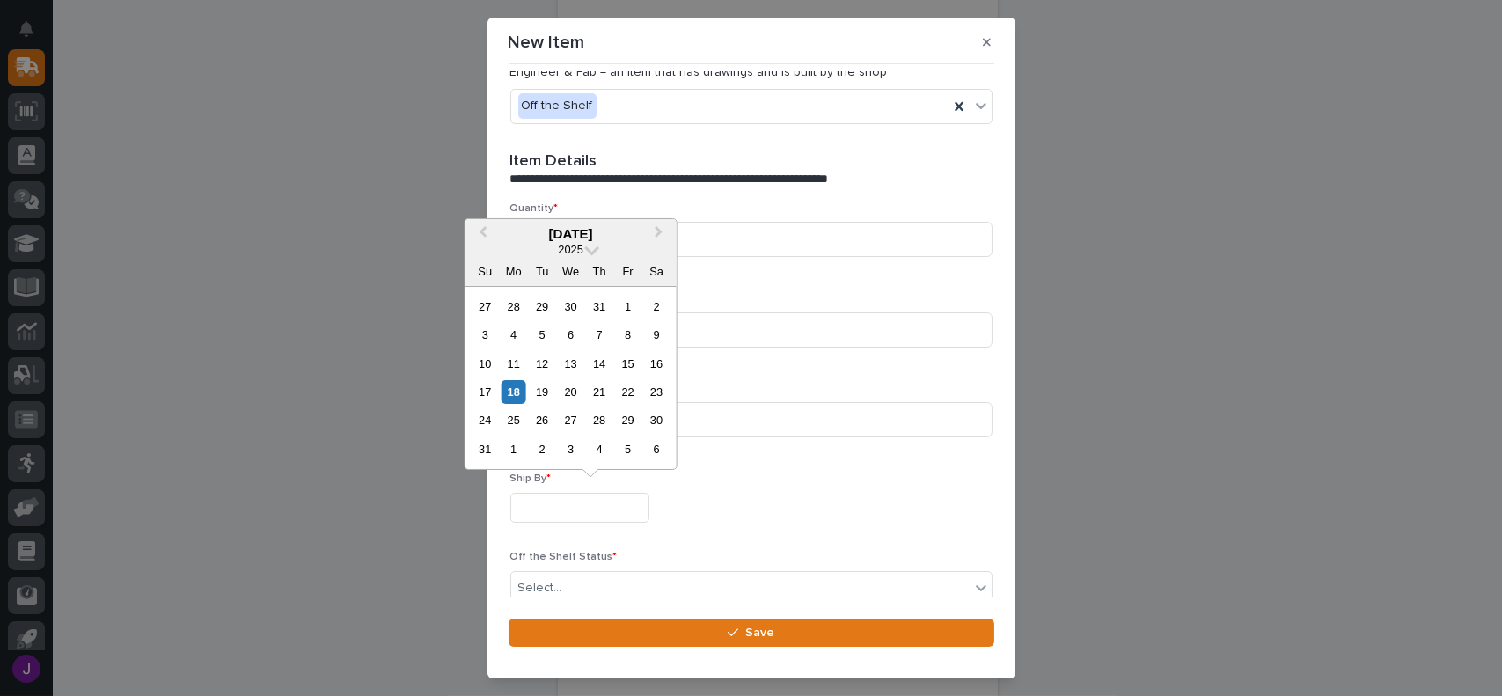
click at [552, 501] on input "text" at bounding box center [579, 508] width 139 height 31
click at [508, 395] on div "18" at bounding box center [513, 392] width 24 height 24
type input "**********"
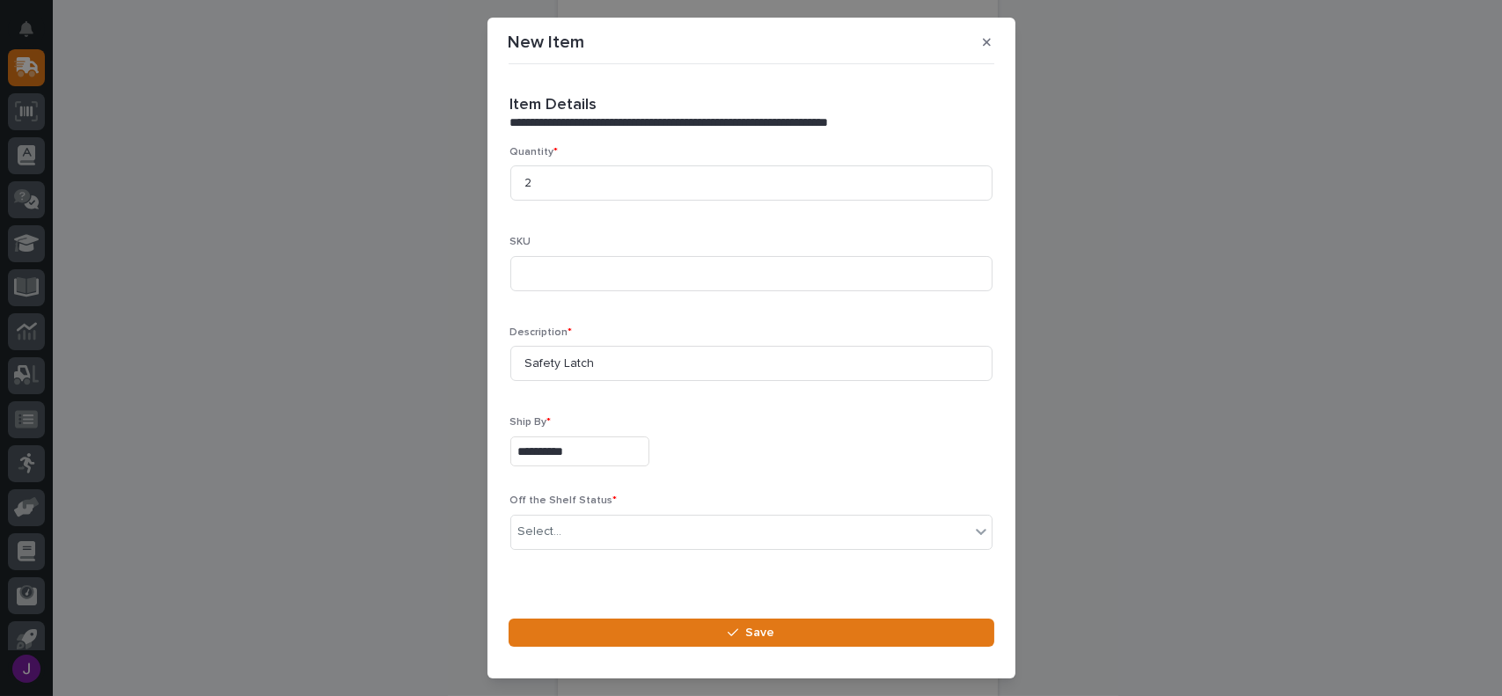
scroll to position [524, 0]
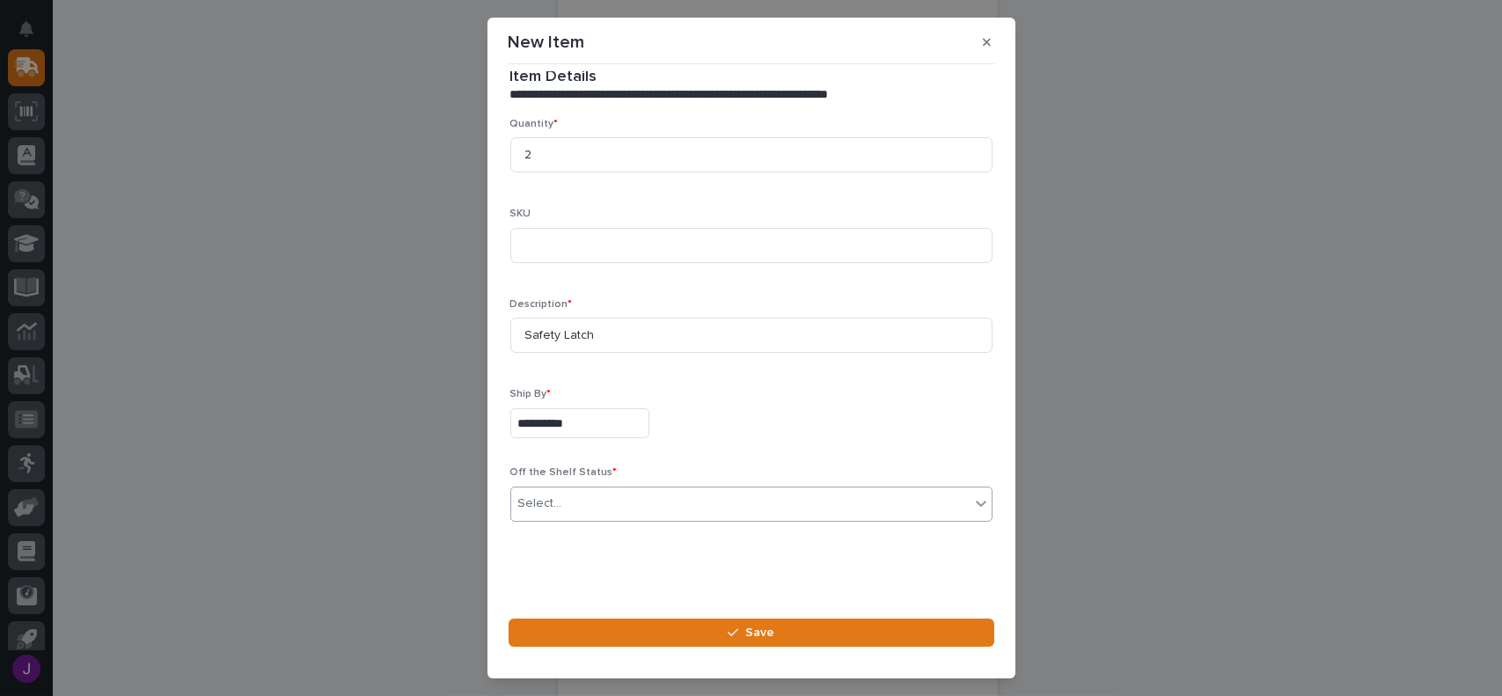
click at [572, 495] on div "Select..." at bounding box center [740, 503] width 458 height 29
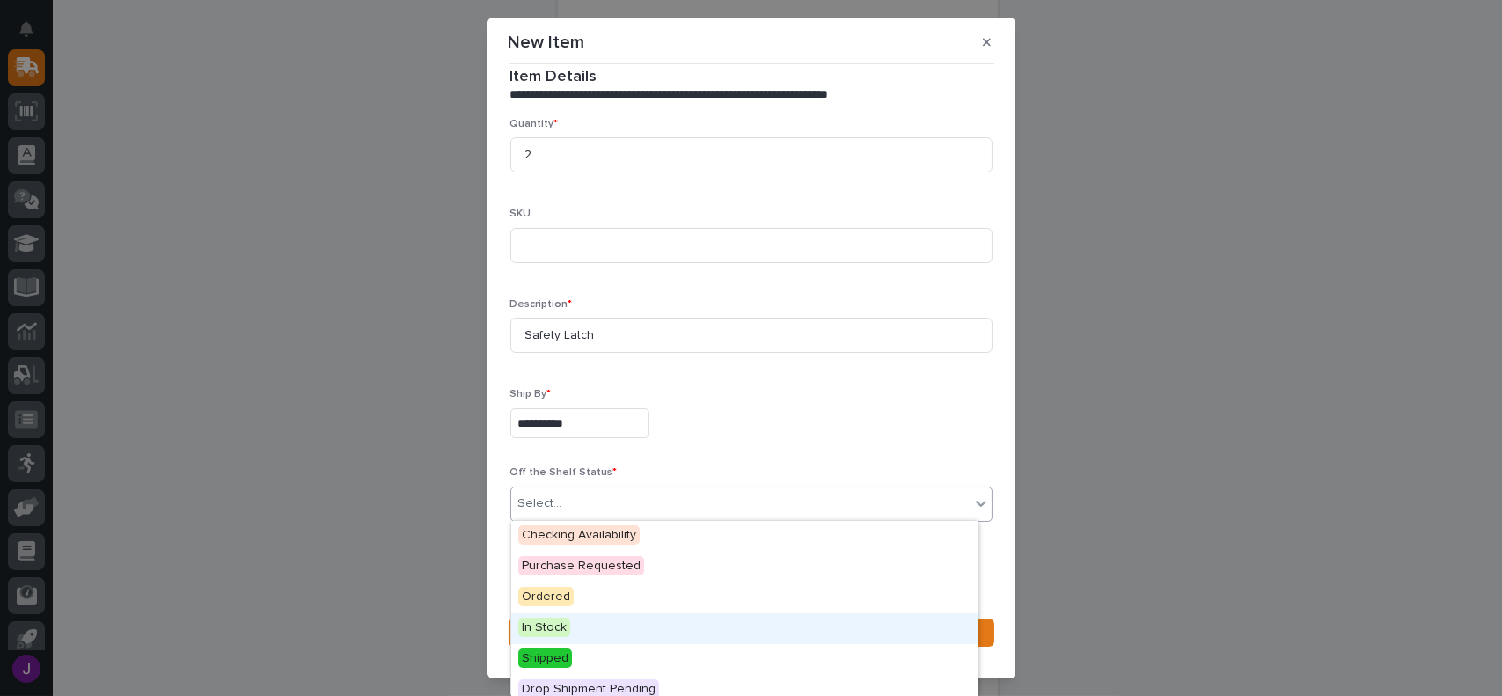
click at [559, 636] on span "In Stock" at bounding box center [544, 627] width 52 height 19
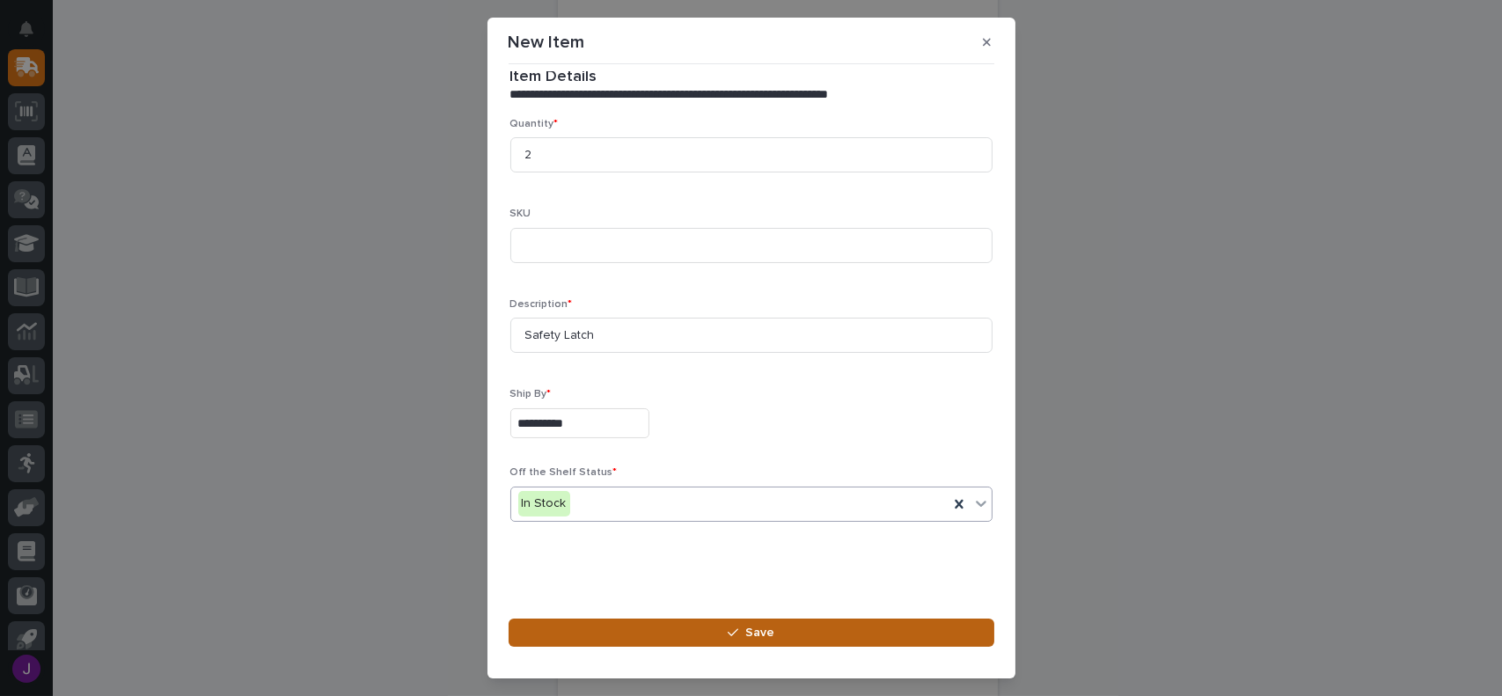
click at [618, 633] on button "Save" at bounding box center [751, 632] width 486 height 28
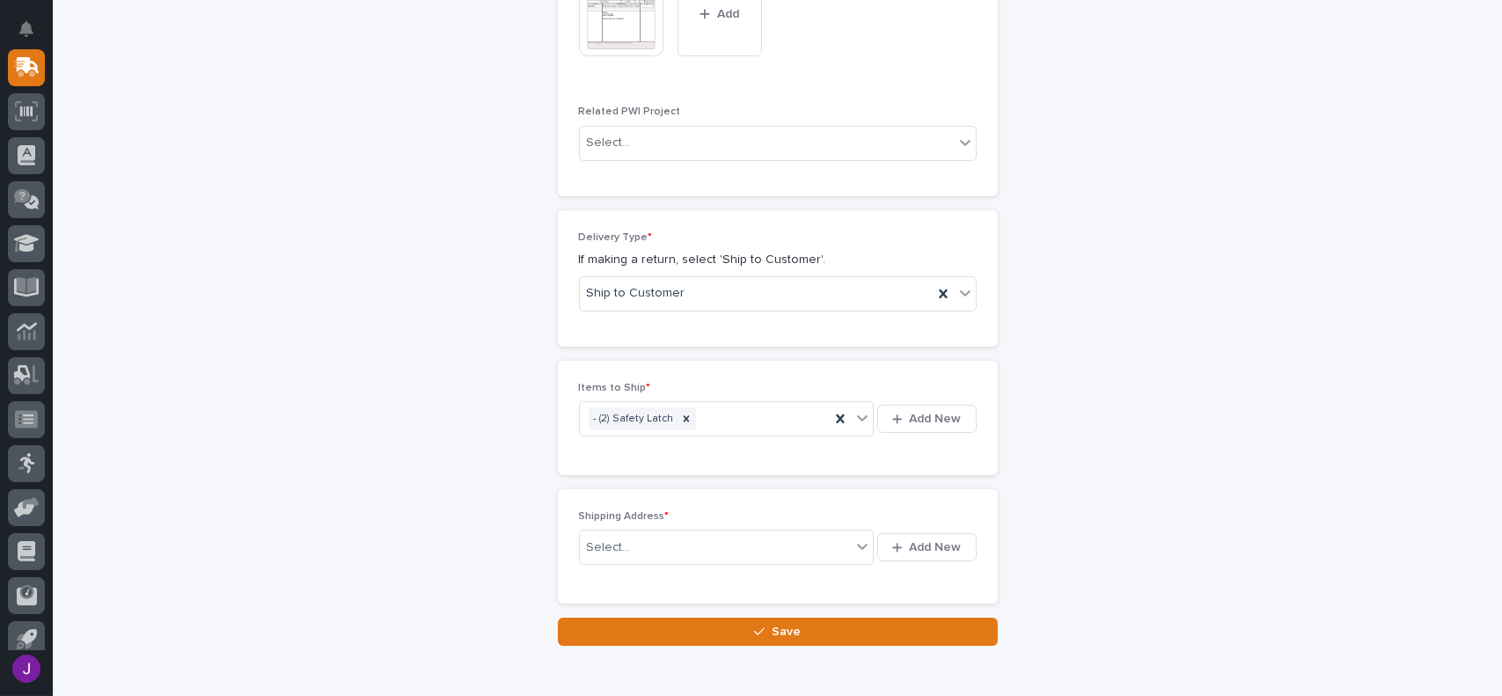
scroll to position [999, 0]
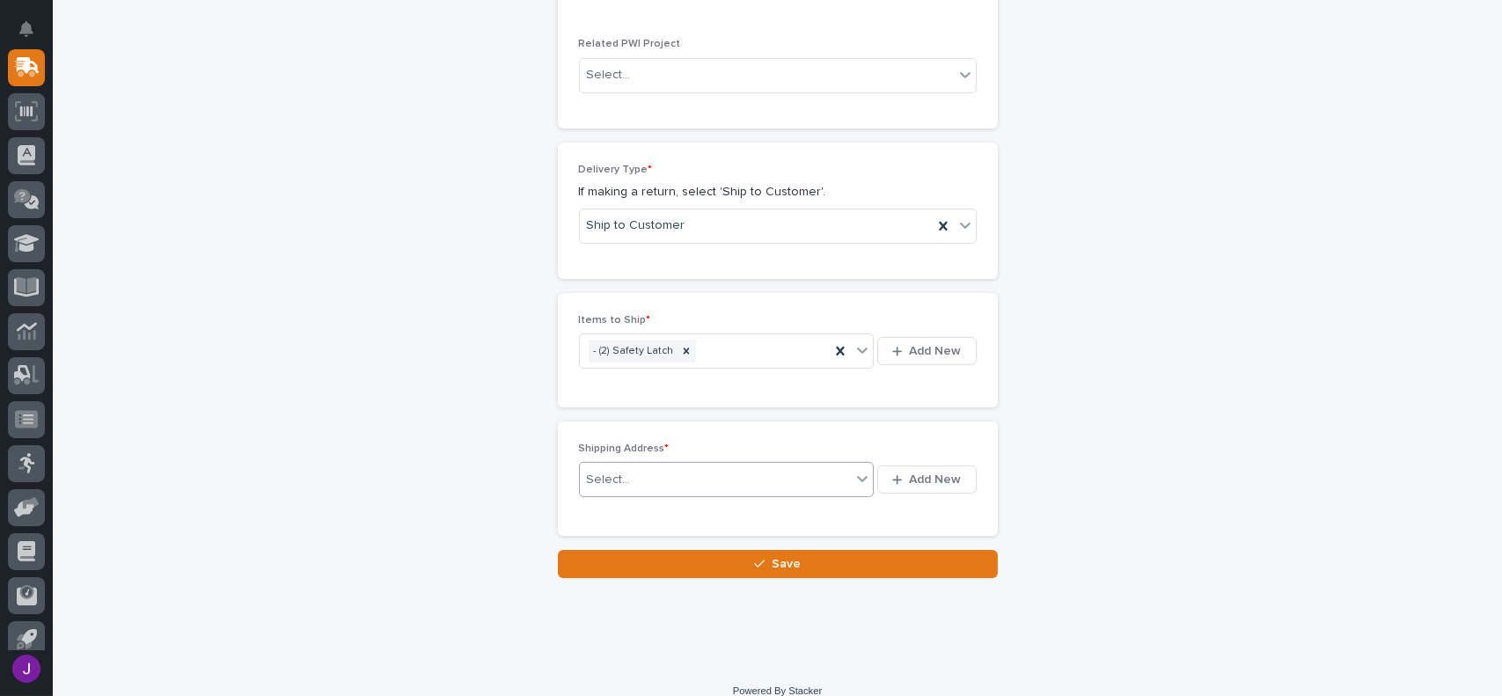
click at [743, 491] on div "Select..." at bounding box center [716, 479] width 272 height 29
type input "*"
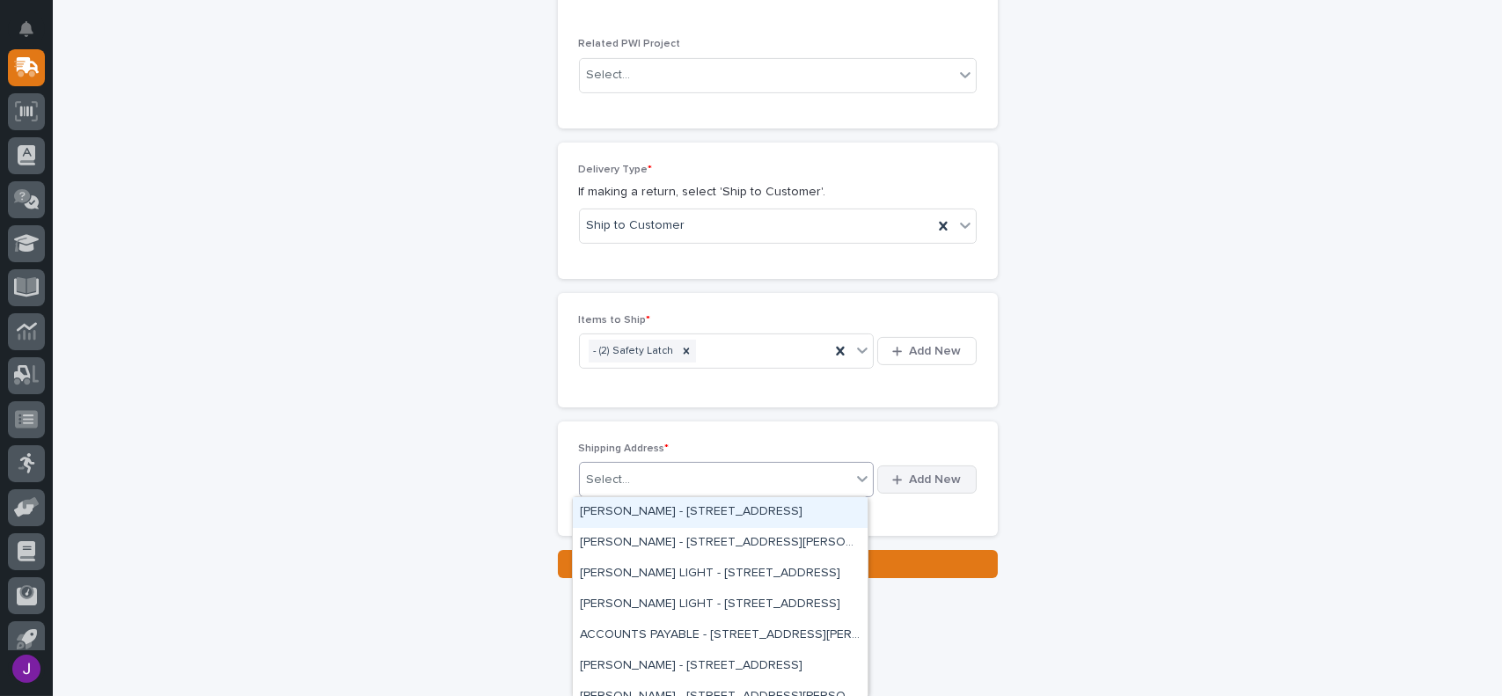
click at [892, 479] on icon "button" at bounding box center [897, 479] width 10 height 11
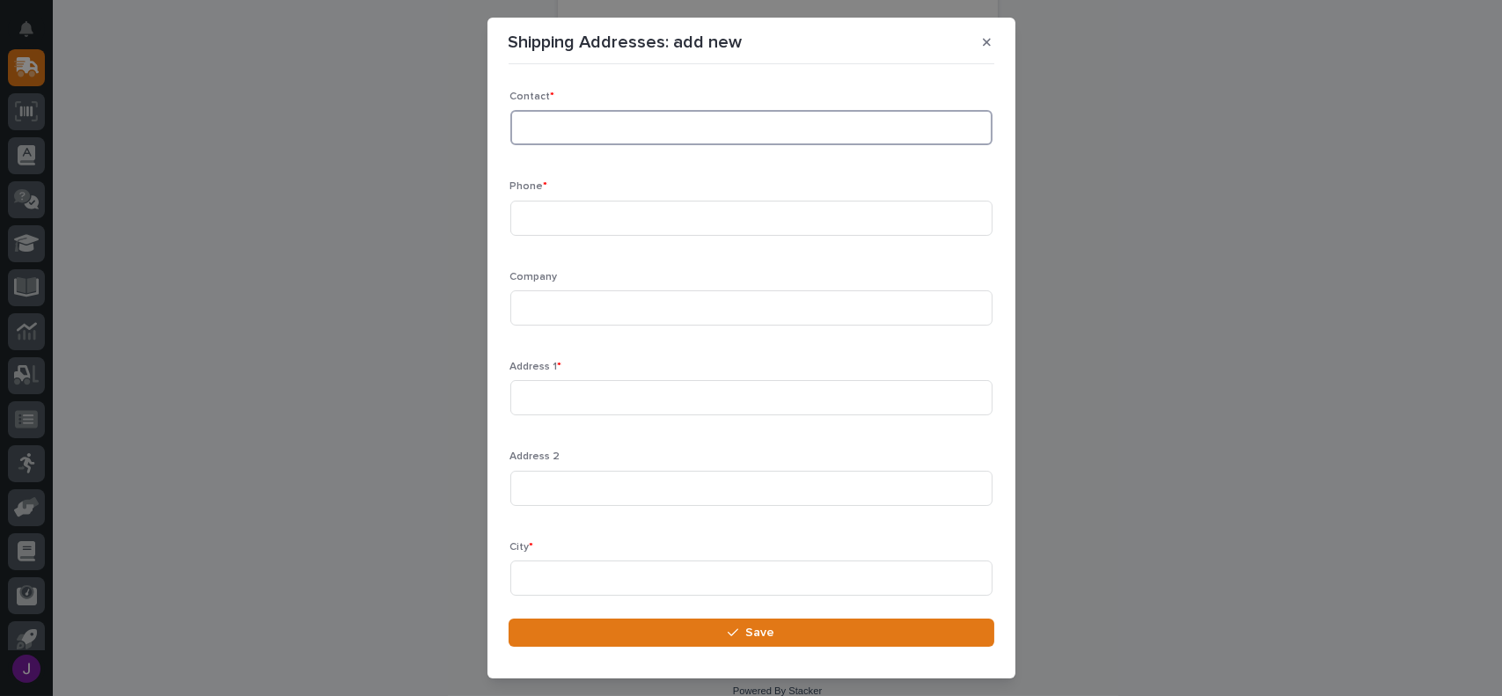
click at [532, 133] on input at bounding box center [751, 127] width 482 height 35
type input "[PERSON_NAME]"
click at [567, 205] on input at bounding box center [751, 218] width 482 height 35
type input "[PHONE_NUMBER]"
click at [585, 301] on input at bounding box center [751, 307] width 482 height 35
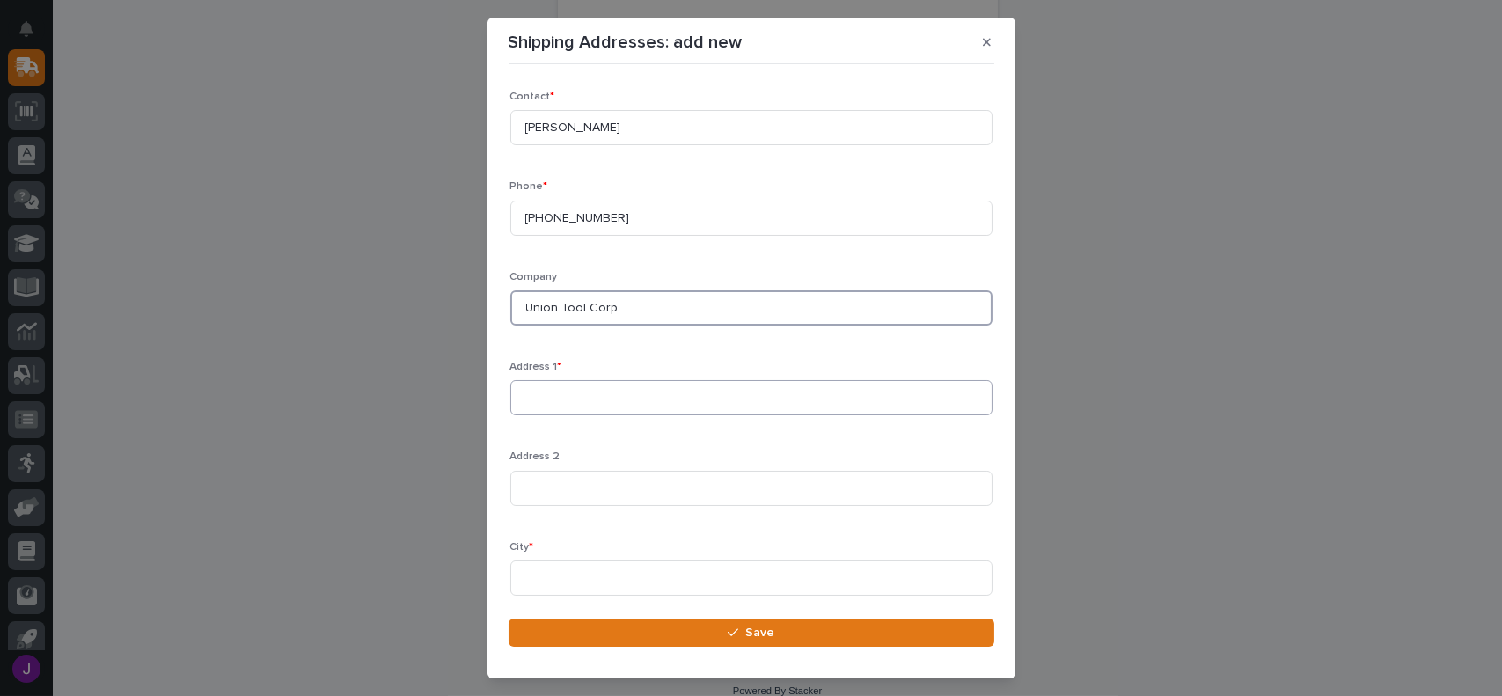
type input "Union Tool Corp"
click at [528, 397] on input at bounding box center [751, 397] width 482 height 35
type input "[STREET_ADDRESS]"
click at [565, 579] on input at bounding box center [751, 577] width 482 height 35
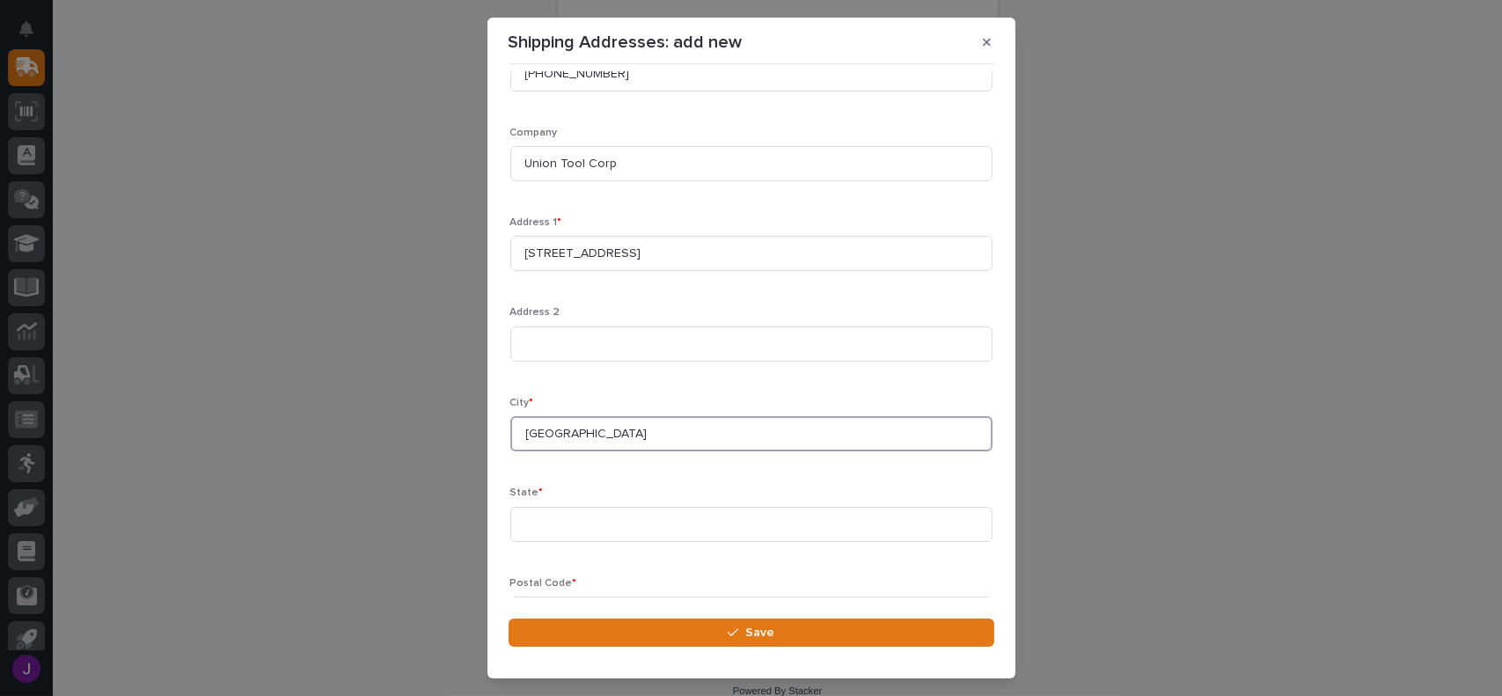
scroll to position [176, 0]
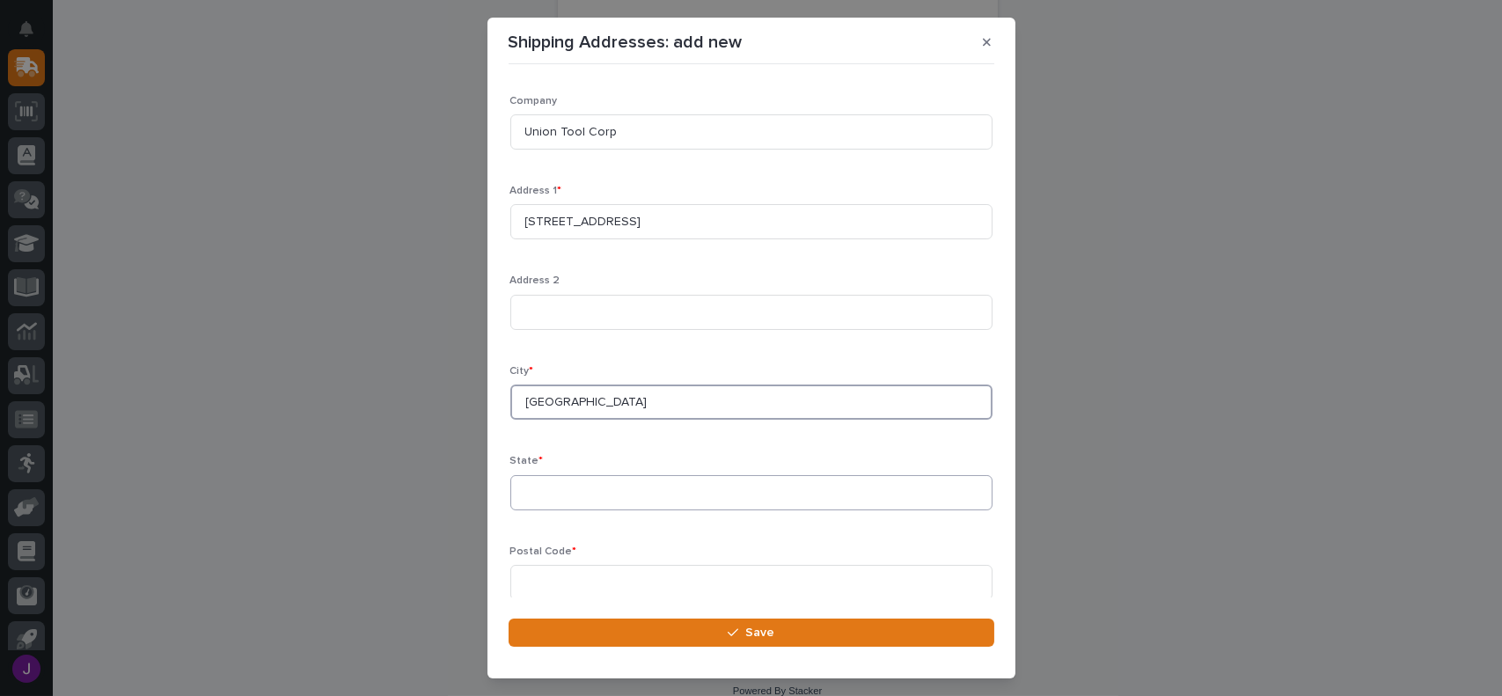
type input "[GEOGRAPHIC_DATA]"
click at [575, 494] on input at bounding box center [751, 492] width 482 height 35
type input "[US_STATE]"
click at [585, 585] on input "46504" at bounding box center [751, 582] width 482 height 35
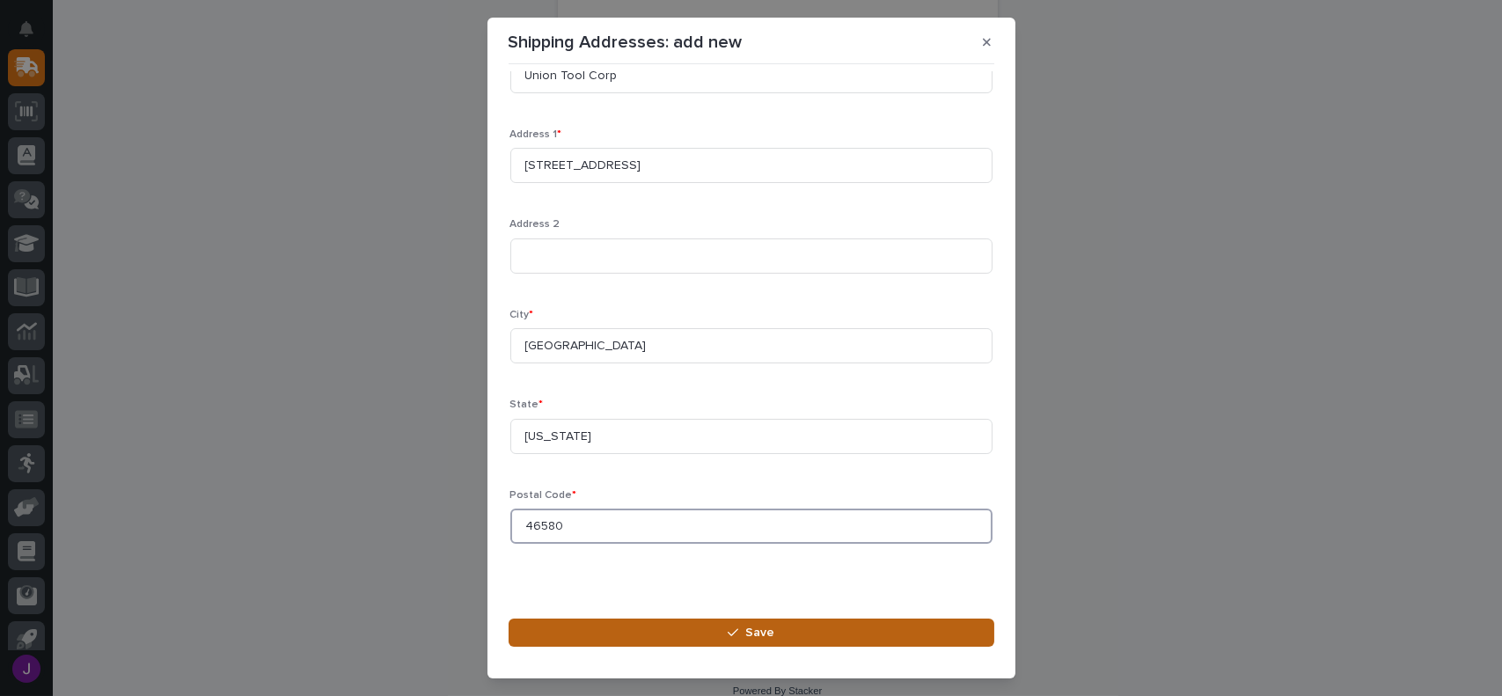
type input "46580"
click at [744, 626] on button "Save" at bounding box center [751, 632] width 486 height 28
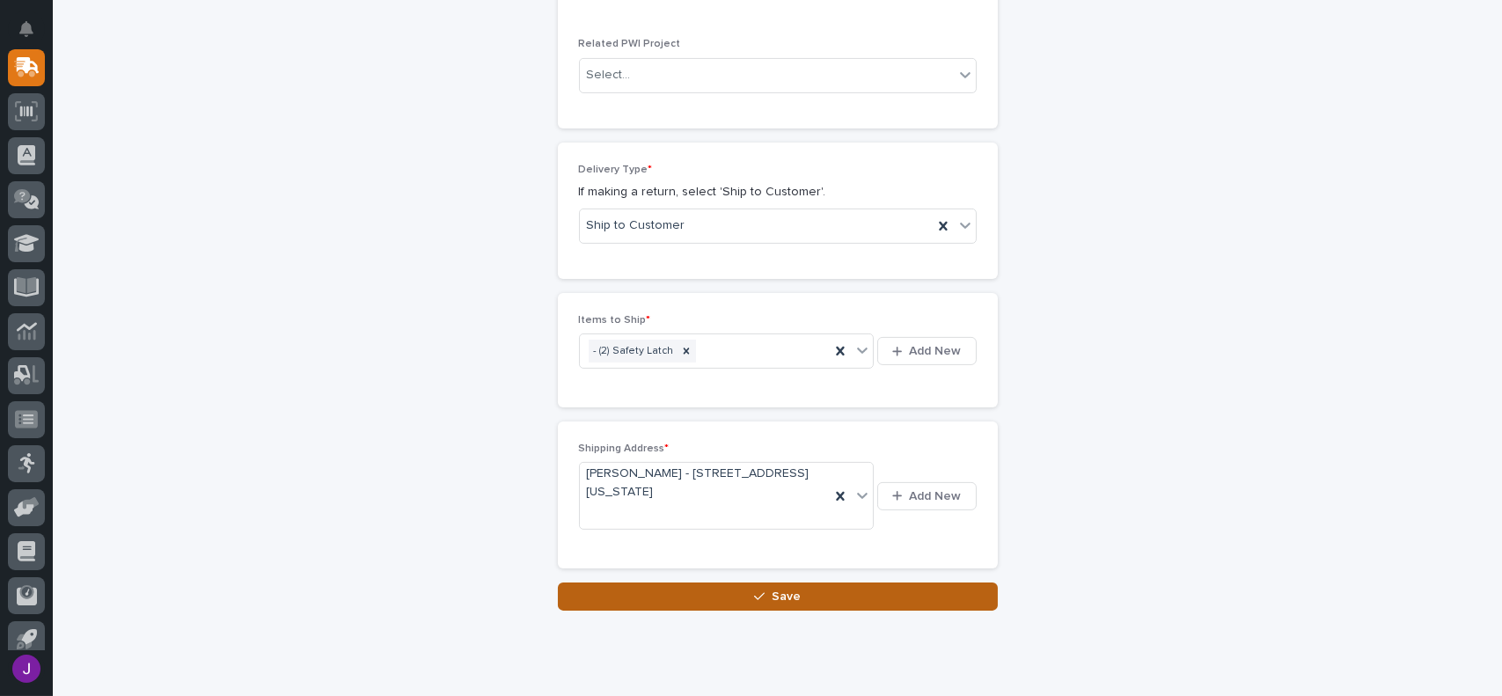
click at [865, 602] on button "Save" at bounding box center [778, 596] width 440 height 28
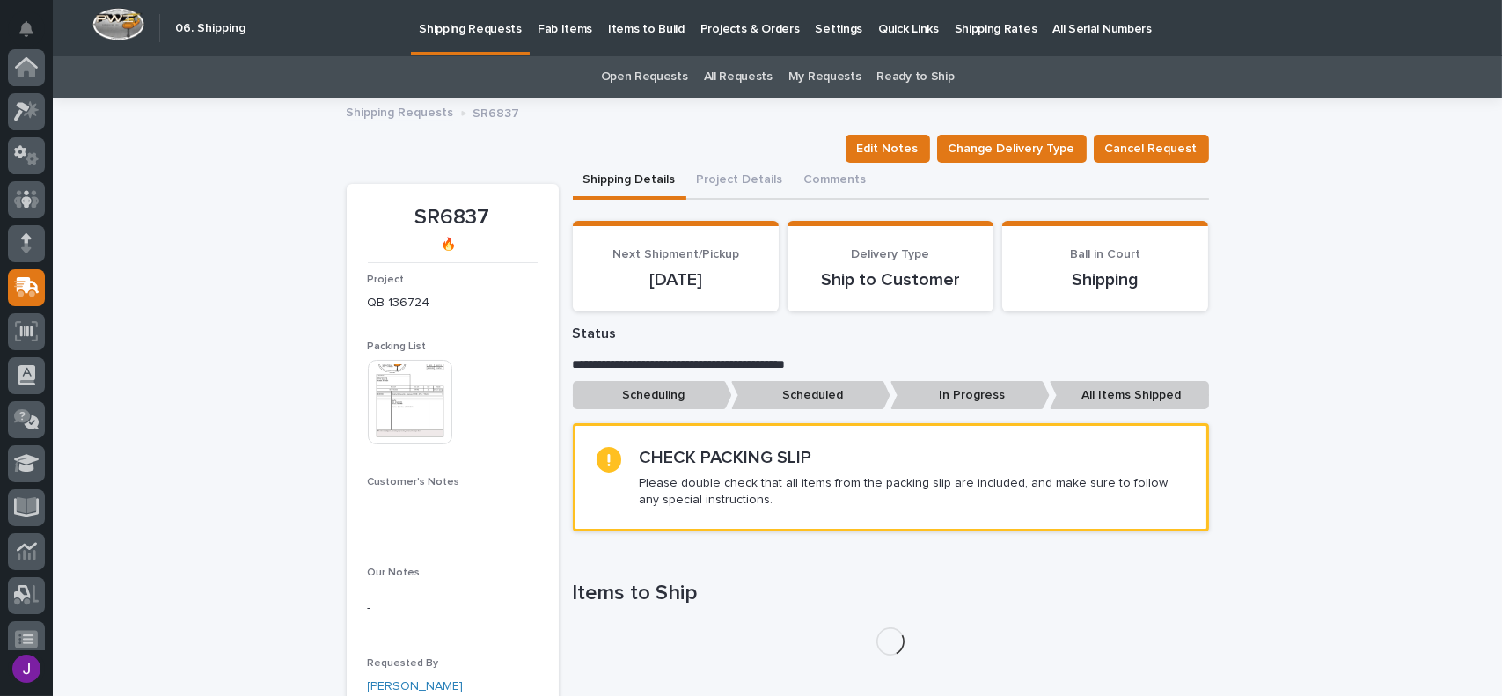
scroll to position [220, 0]
